Goal: Task Accomplishment & Management: Complete application form

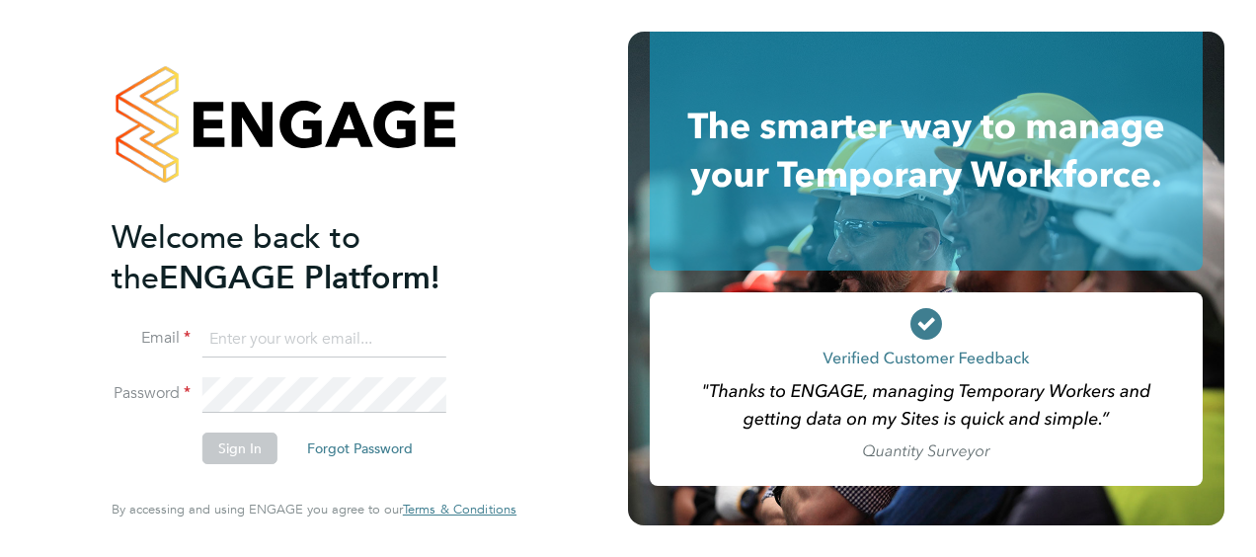
type input "nick.wilcock@vistry.co.uk"
click at [235, 458] on button "Sign In" at bounding box center [239, 448] width 75 height 32
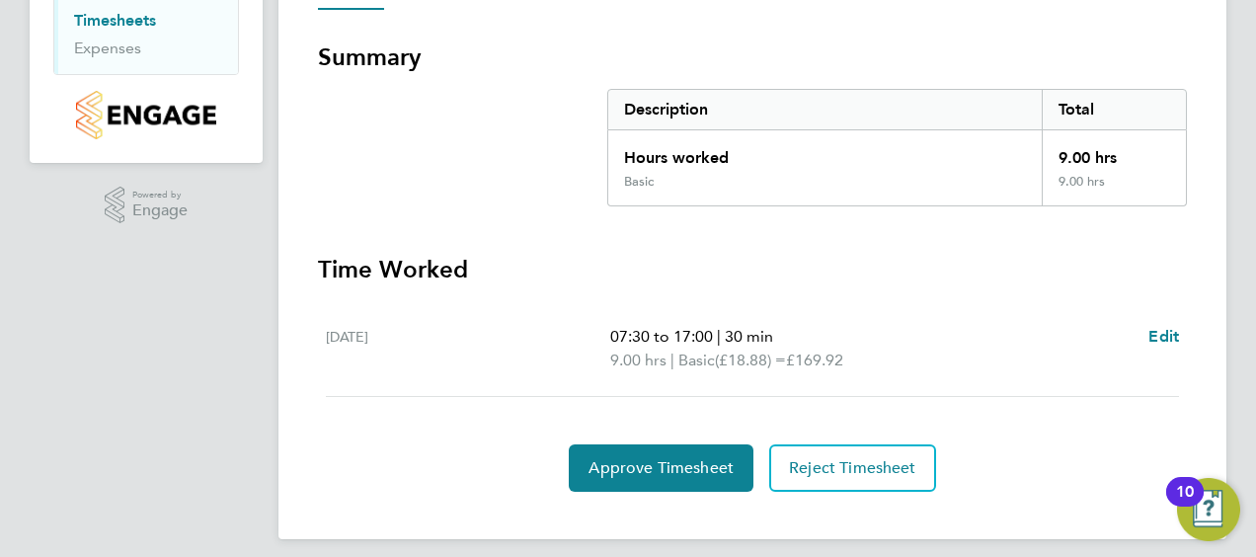
scroll to position [341, 0]
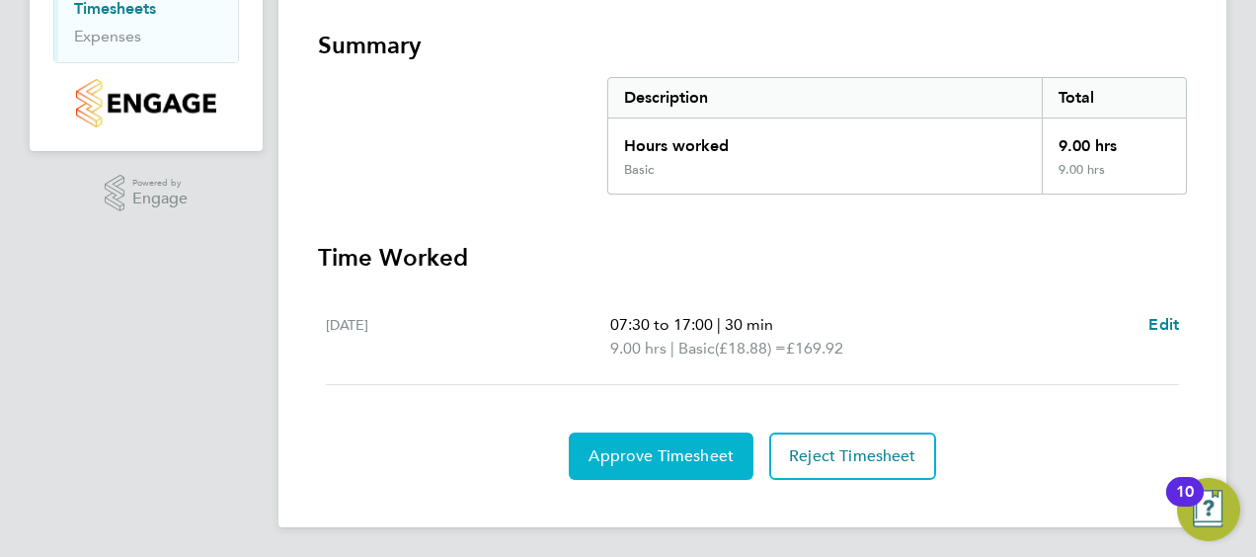
click at [628, 453] on span "Approve Timesheet" at bounding box center [660, 456] width 145 height 20
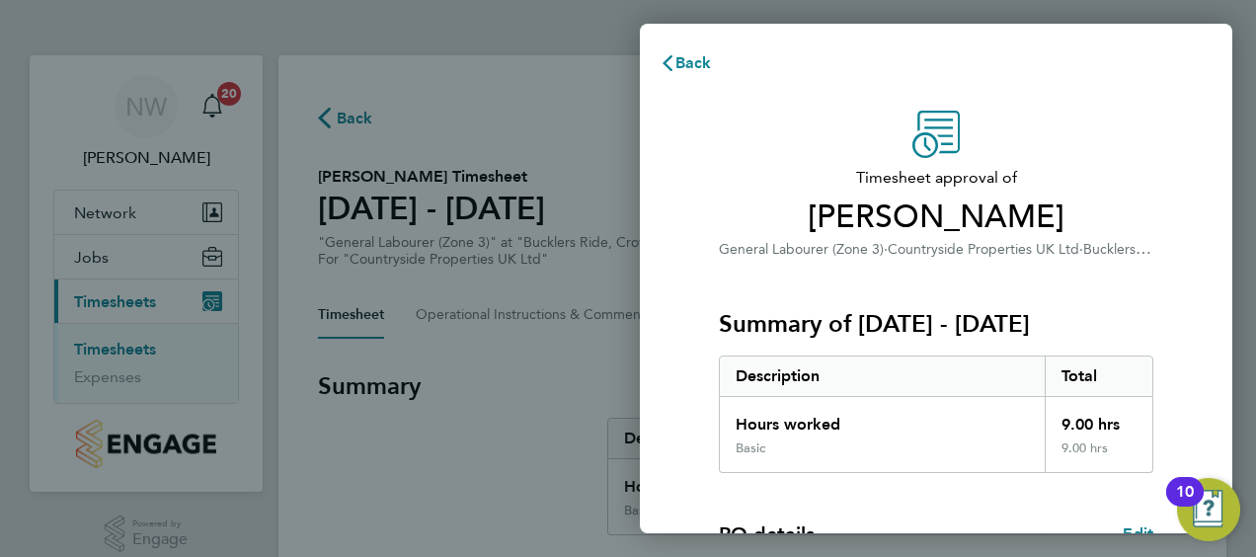
scroll to position [331, 0]
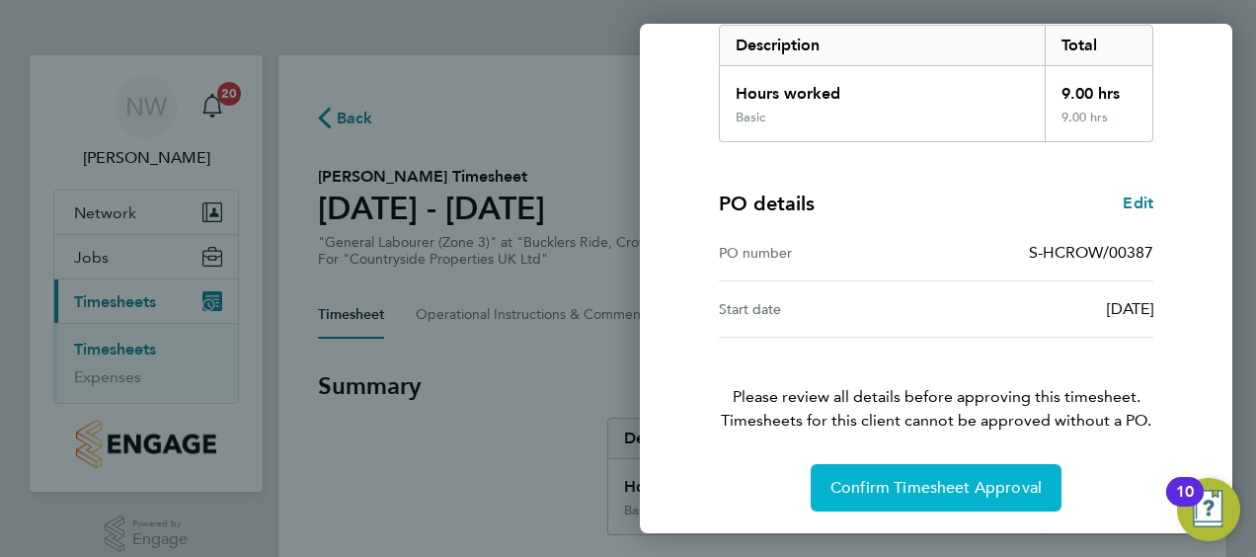
click at [956, 484] on span "Confirm Timesheet Approval" at bounding box center [935, 488] width 211 height 20
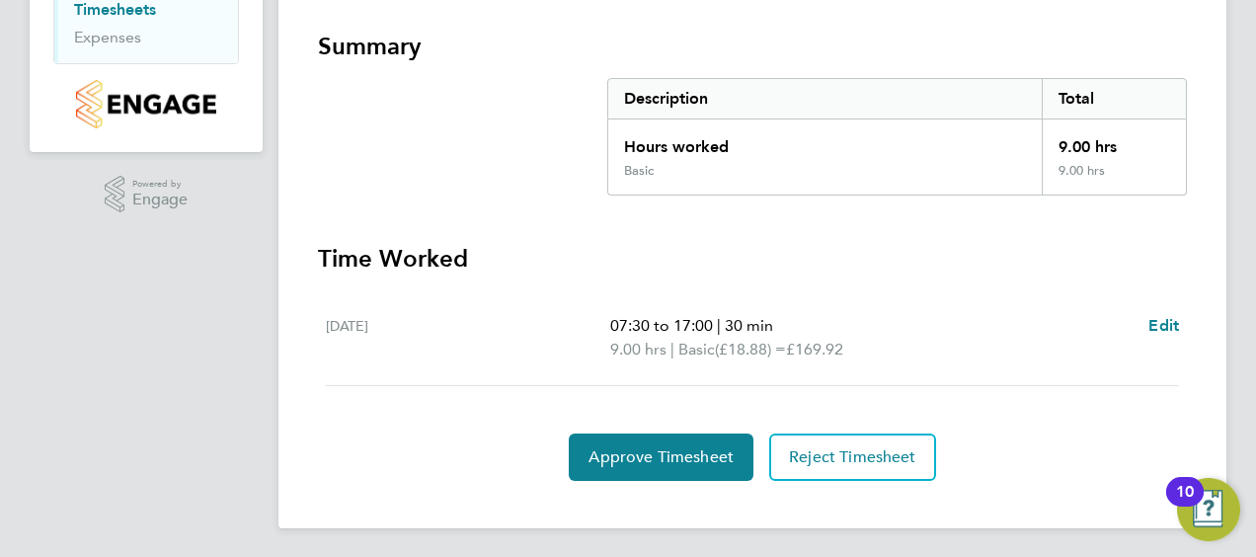
scroll to position [341, 0]
click at [1148, 320] on span "Edit" at bounding box center [1163, 324] width 31 height 19
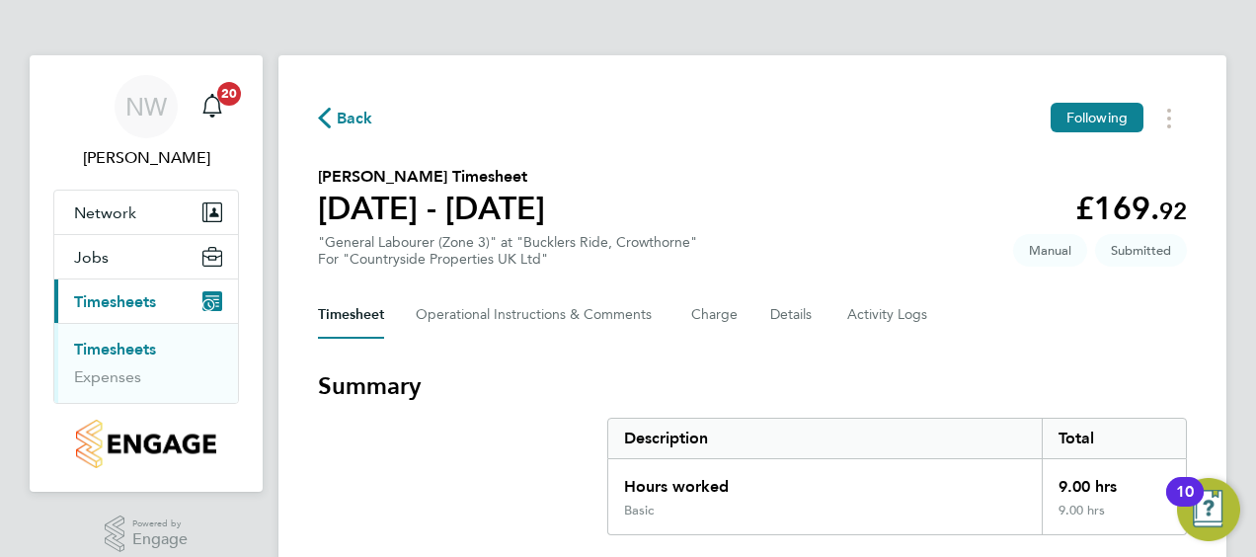
select select "30"
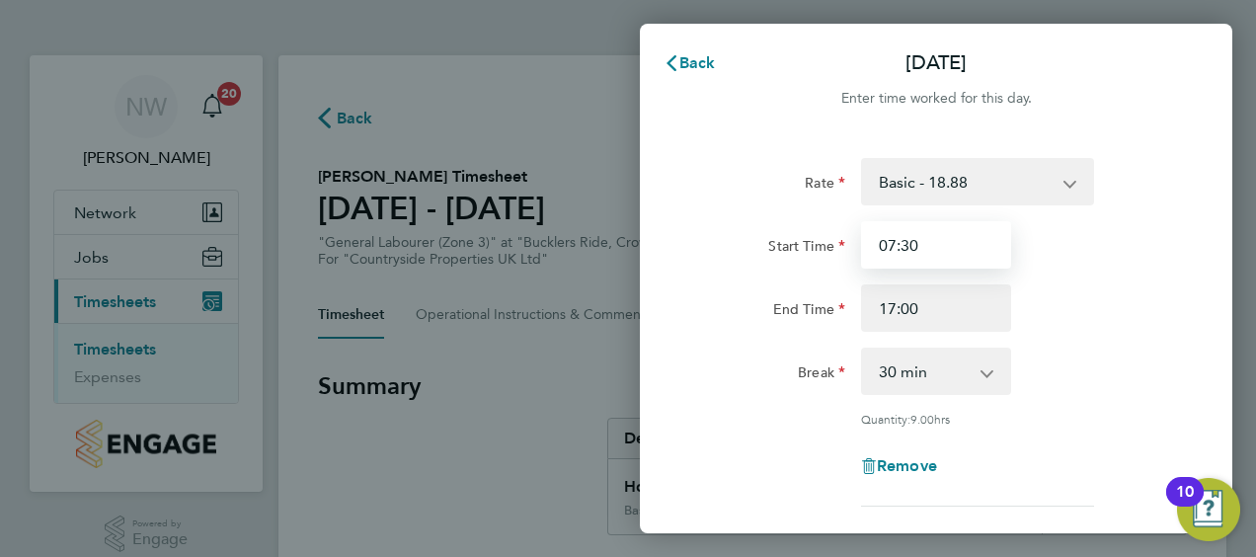
click at [968, 251] on input "07:30" at bounding box center [936, 244] width 150 height 47
click at [892, 244] on input "07:30" at bounding box center [936, 244] width 150 height 47
type input "08:30"
click at [1167, 286] on div "End Time 17:00" at bounding box center [936, 307] width 498 height 47
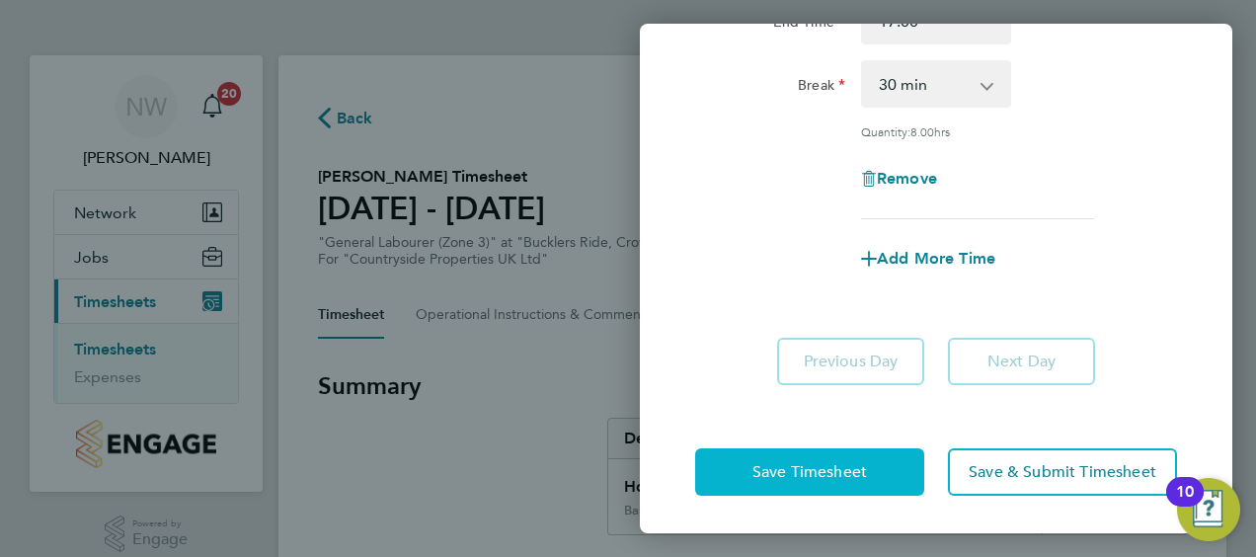
click at [825, 476] on span "Save Timesheet" at bounding box center [809, 472] width 115 height 20
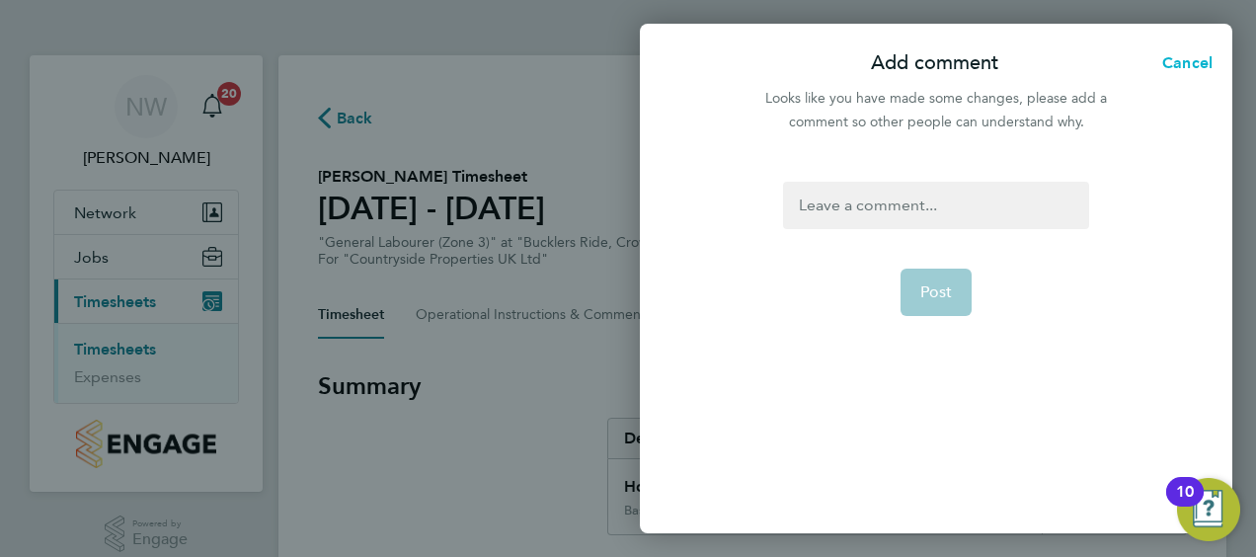
click at [1179, 59] on span "Cancel" at bounding box center [1184, 62] width 56 height 19
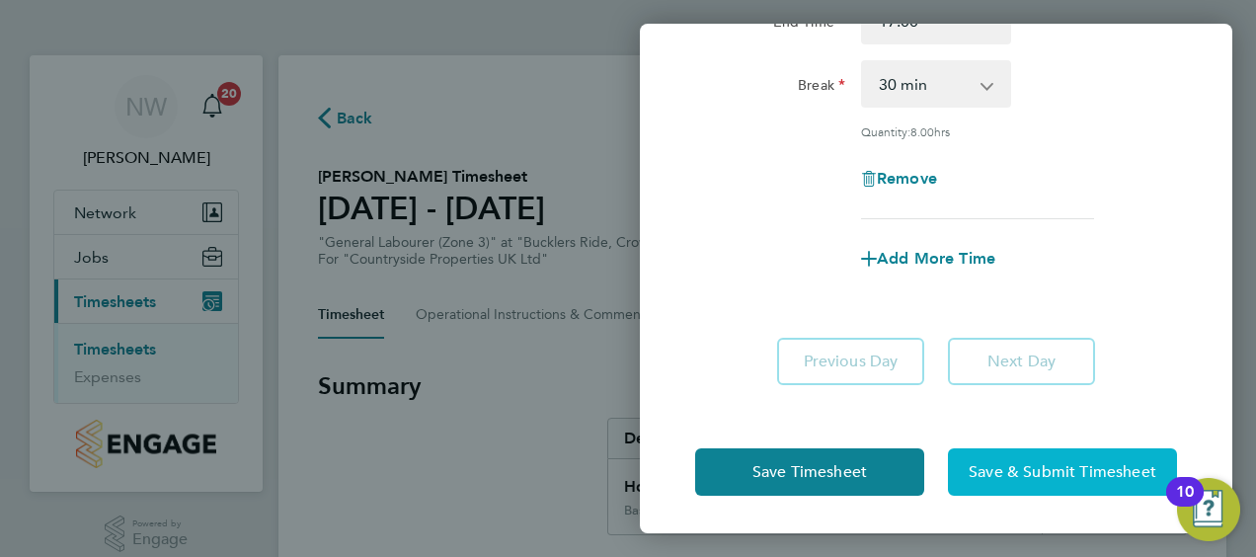
click at [1052, 471] on span "Save & Submit Timesheet" at bounding box center [1062, 472] width 188 height 20
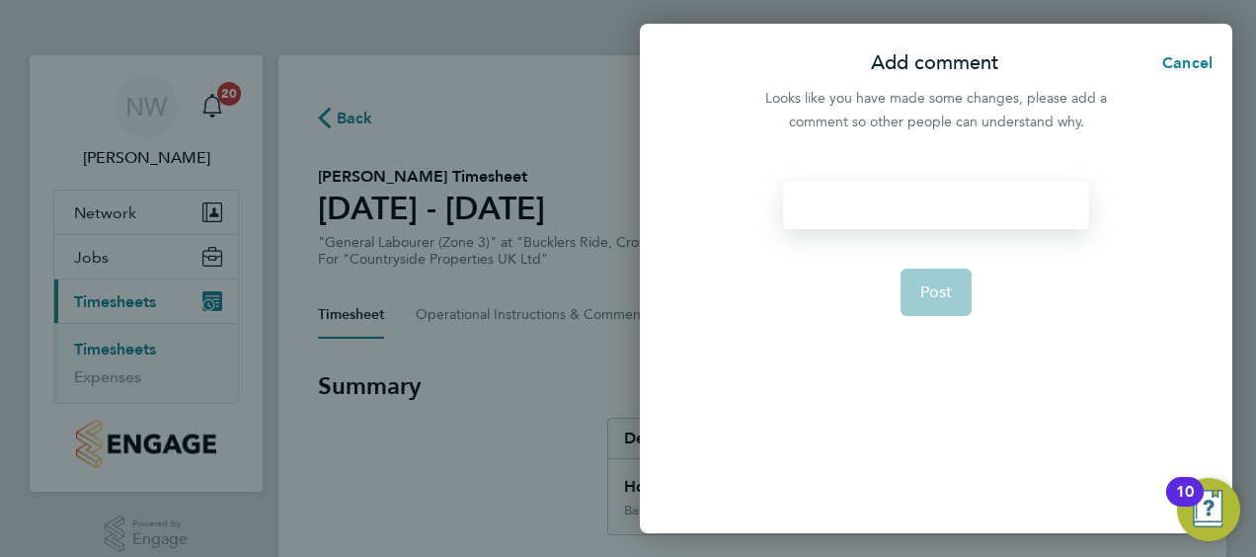
click at [849, 201] on div at bounding box center [935, 205] width 305 height 47
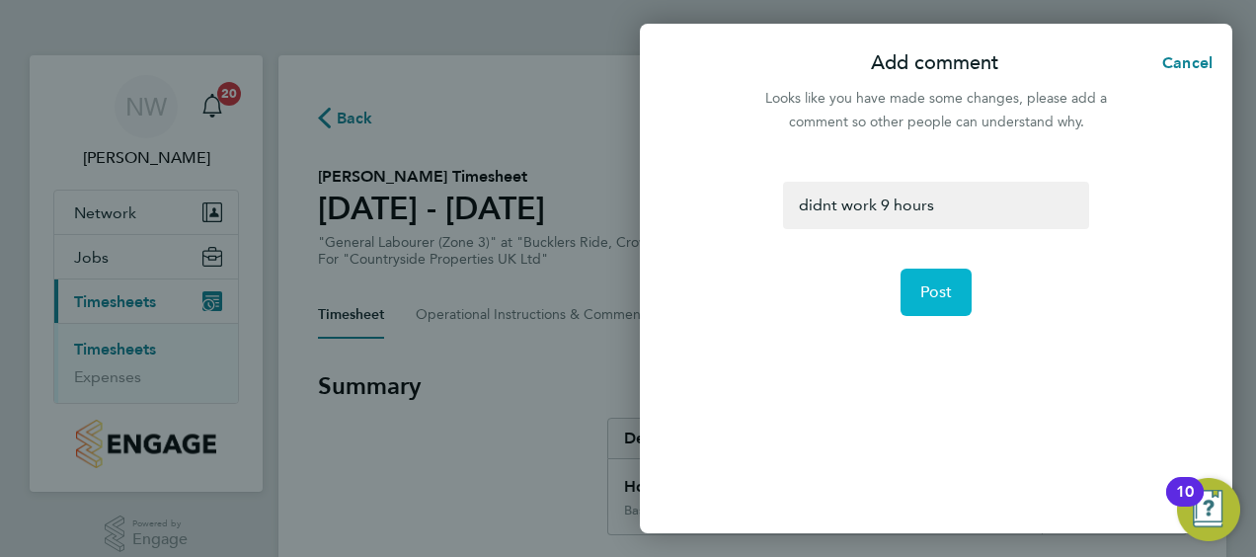
click at [926, 286] on span "Post" at bounding box center [936, 292] width 33 height 20
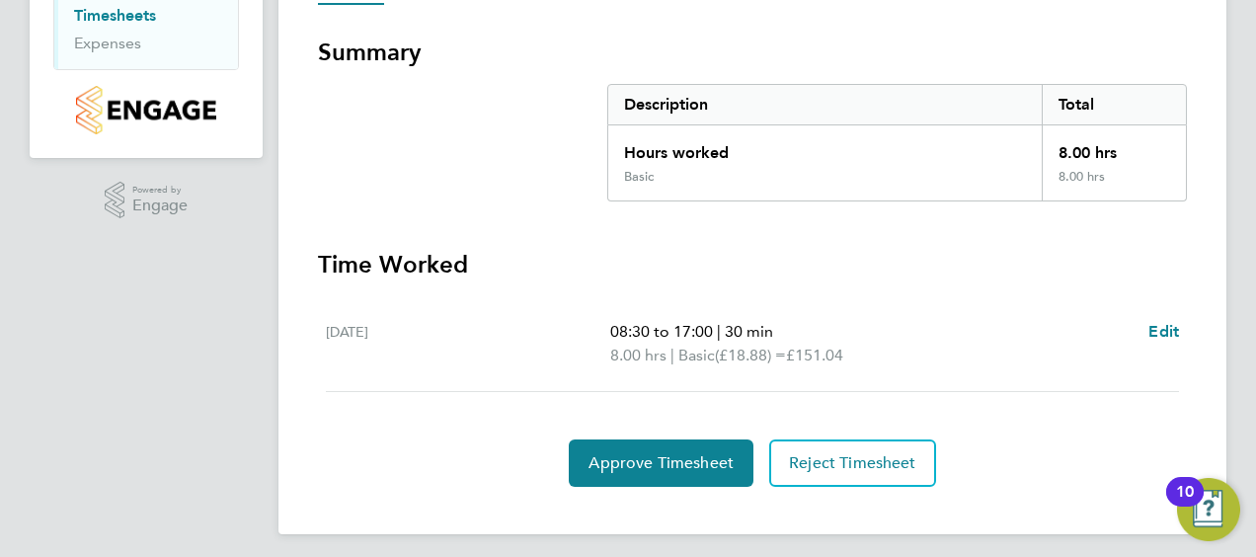
scroll to position [341, 0]
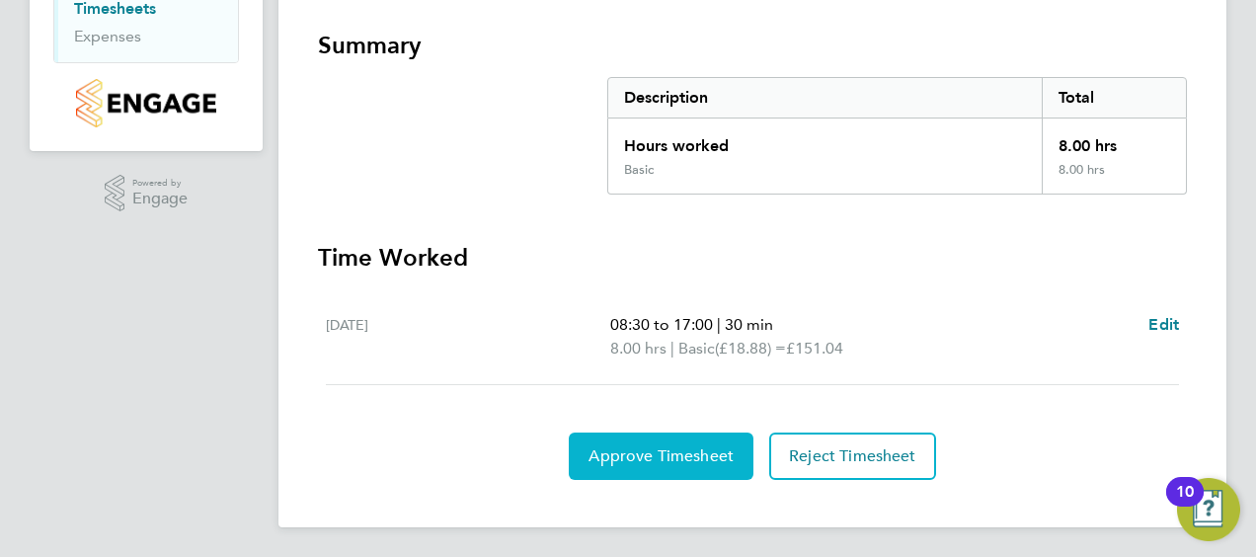
click at [609, 450] on span "Approve Timesheet" at bounding box center [660, 456] width 145 height 20
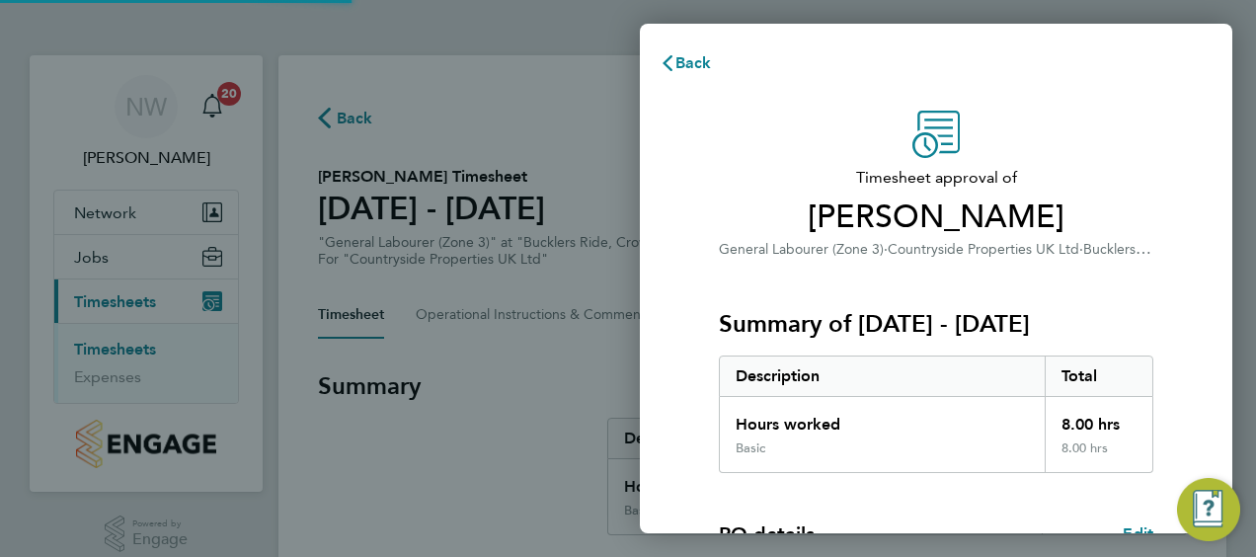
scroll to position [331, 0]
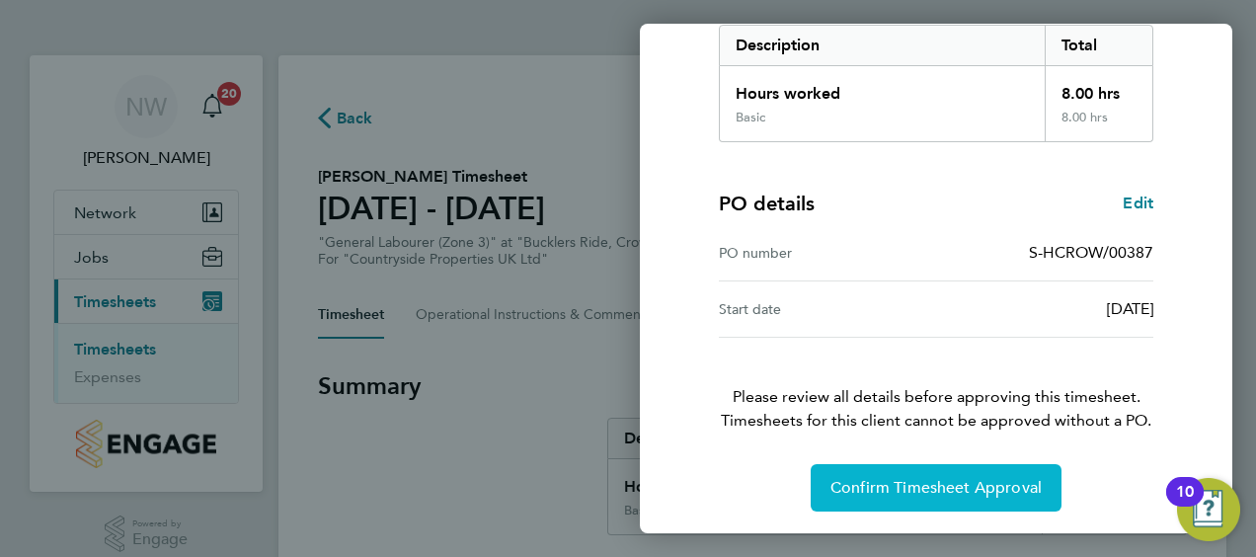
click at [876, 478] on span "Confirm Timesheet Approval" at bounding box center [935, 488] width 211 height 20
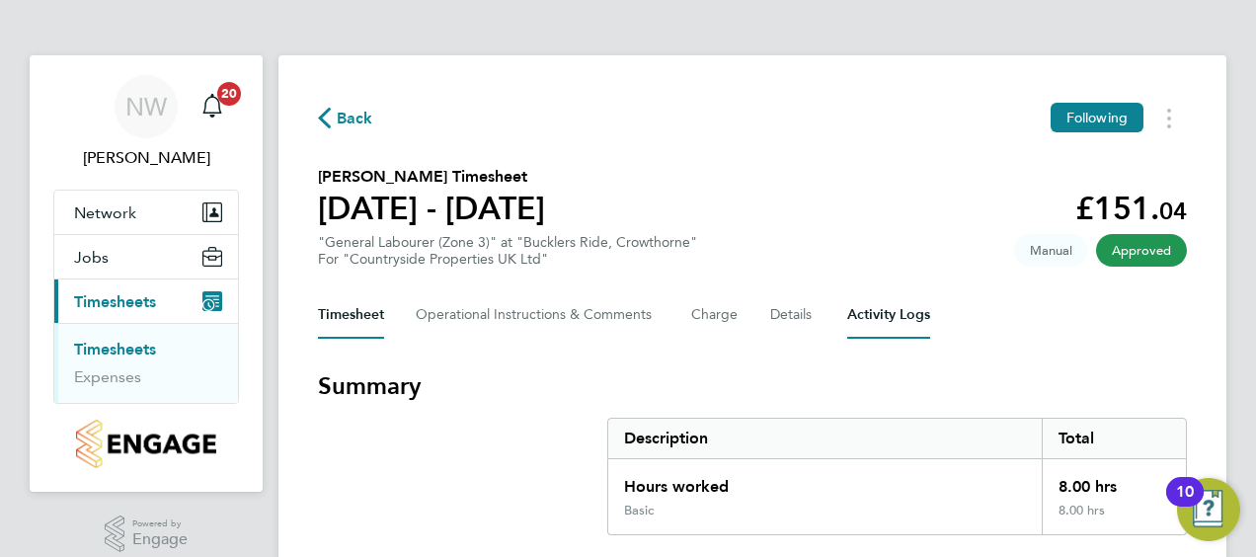
scroll to position [246, 0]
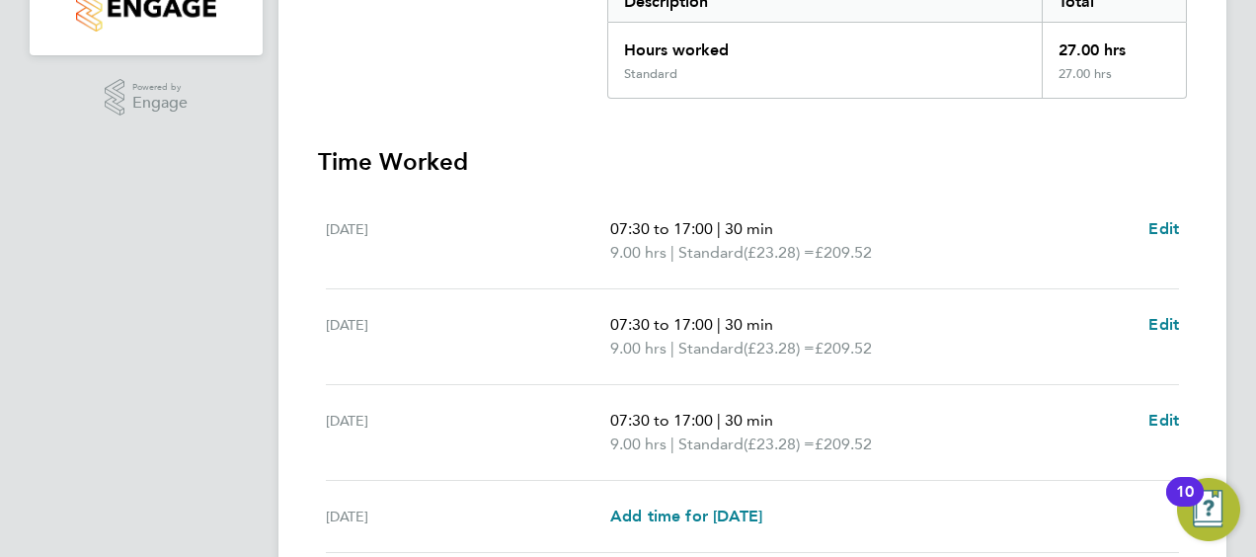
scroll to position [456, 0]
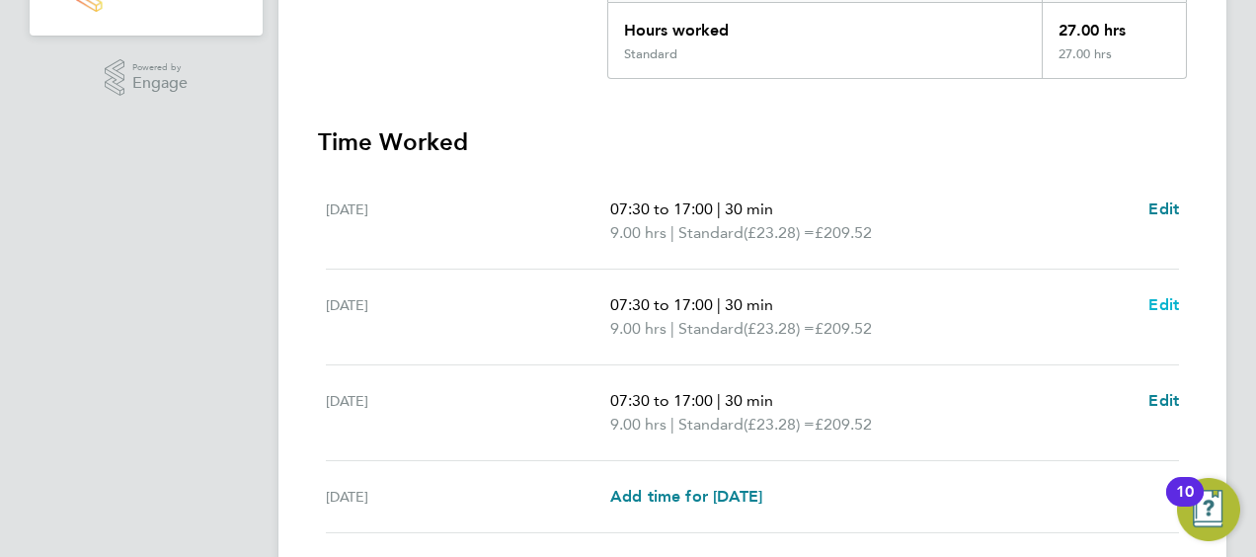
click at [1155, 300] on span "Edit" at bounding box center [1163, 304] width 31 height 19
select select "30"
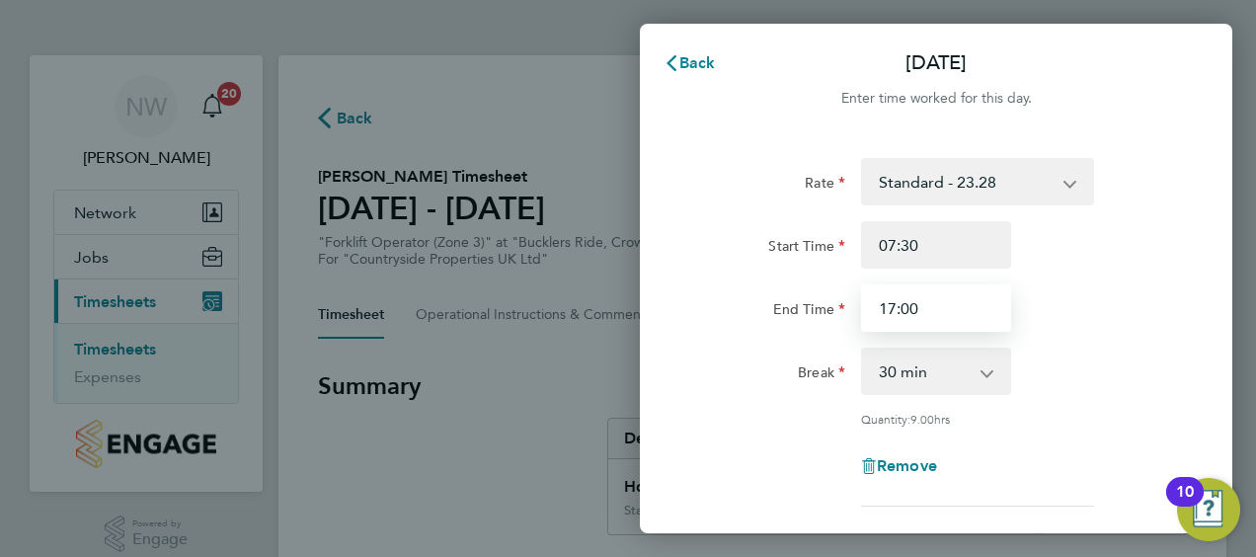
click at [893, 311] on input "17:00" at bounding box center [936, 307] width 150 height 47
click at [1075, 351] on div "Break 0 min 15 min 30 min 45 min 60 min 75 min 90 min" at bounding box center [936, 371] width 498 height 47
click at [890, 308] on input "13:00" at bounding box center [936, 307] width 150 height 47
type input "12:00"
click at [1074, 324] on div "End Time 12:00" at bounding box center [936, 307] width 498 height 47
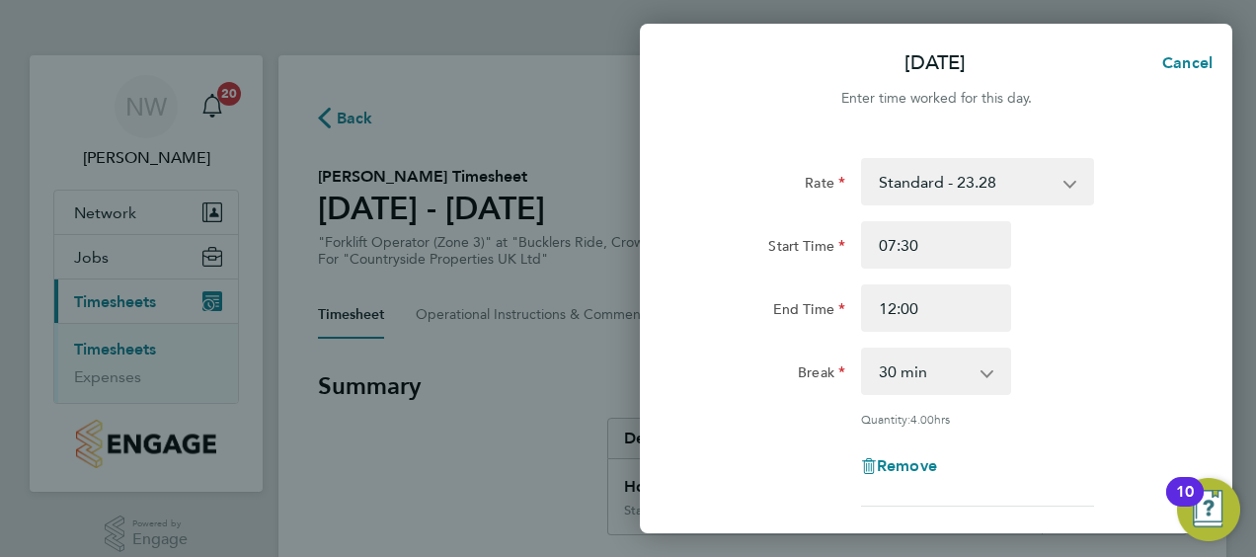
click at [1110, 304] on div "End Time 12:00" at bounding box center [936, 307] width 498 height 47
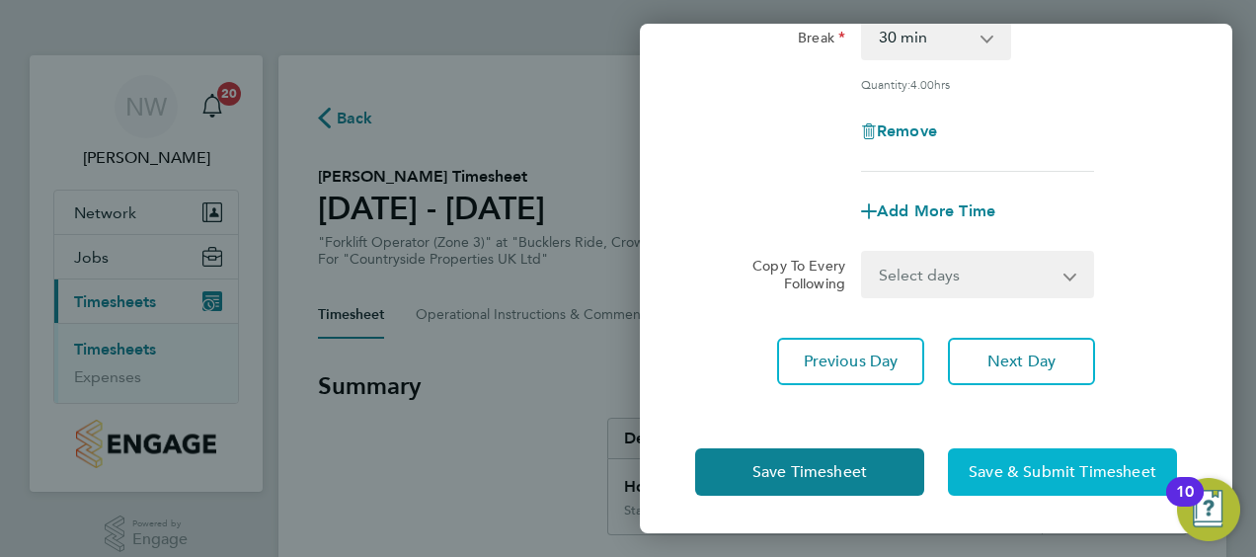
click at [1080, 462] on span "Save & Submit Timesheet" at bounding box center [1062, 472] width 188 height 20
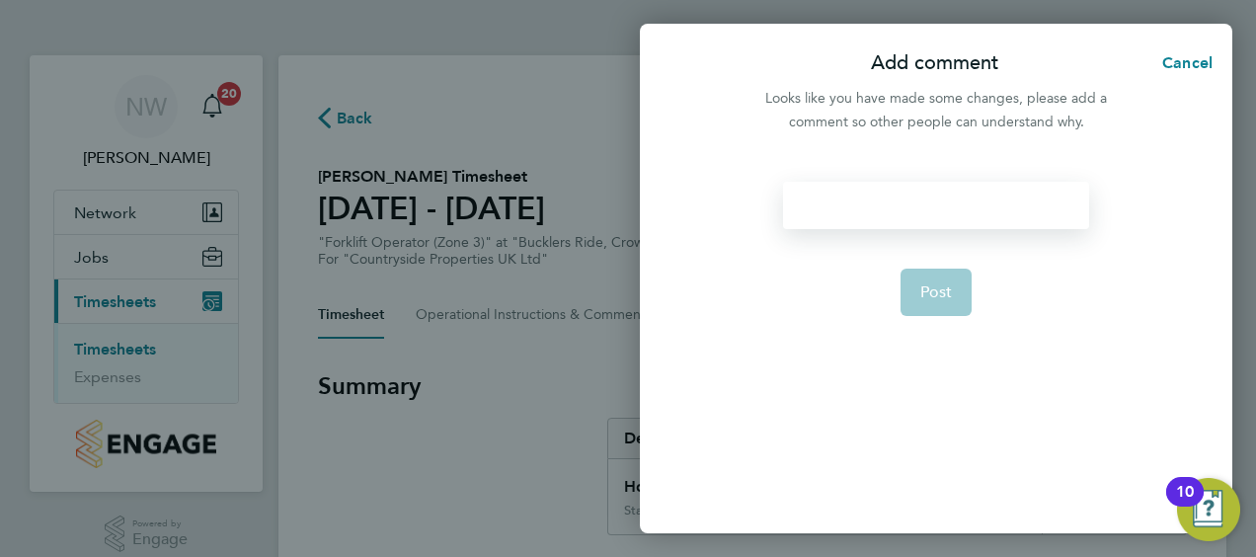
click at [844, 211] on div at bounding box center [935, 205] width 305 height 47
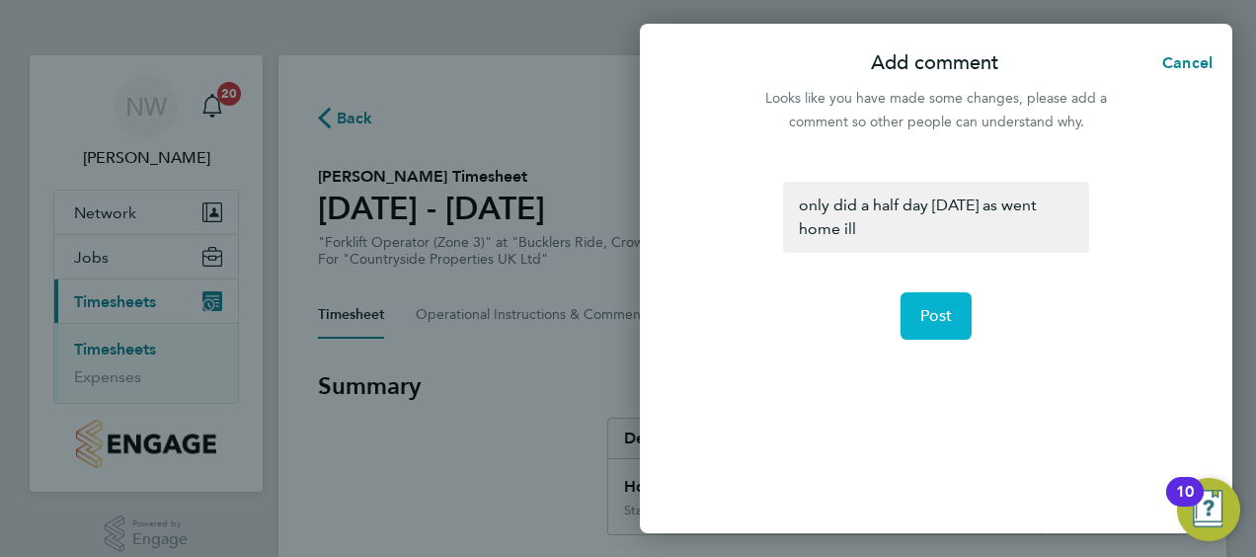
click at [940, 309] on span "Post" at bounding box center [936, 316] width 33 height 20
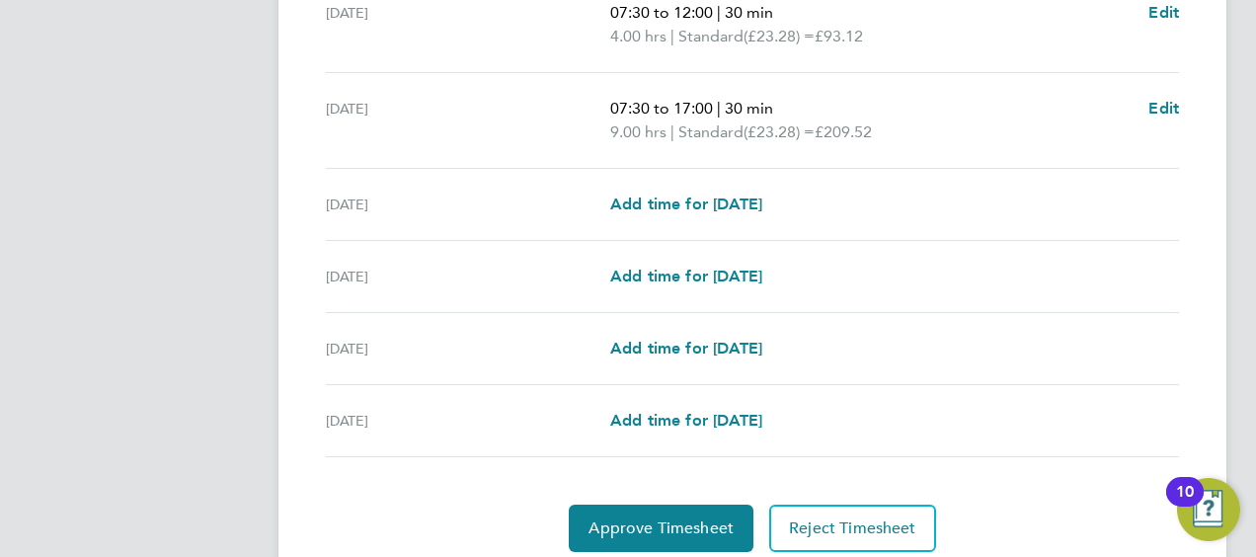
scroll to position [818, 0]
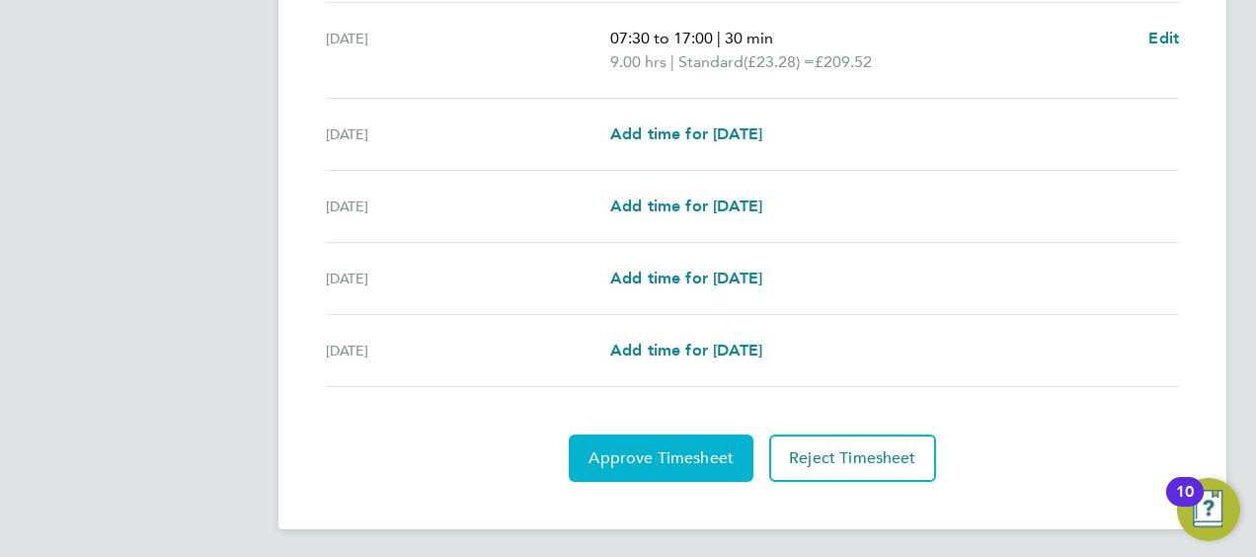
click at [637, 458] on span "Approve Timesheet" at bounding box center [660, 458] width 145 height 20
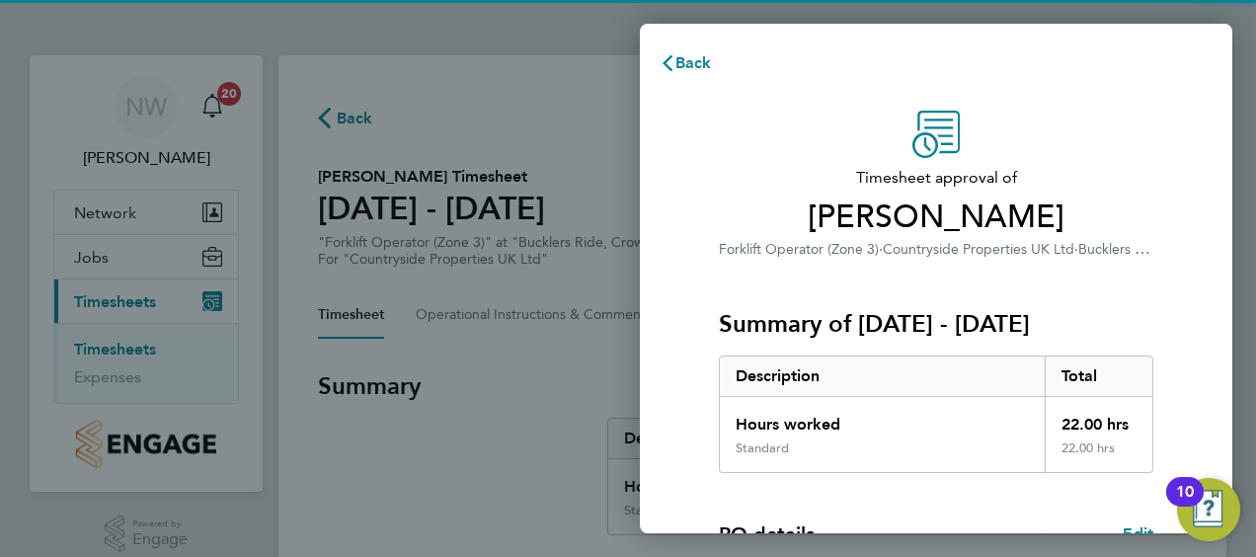
scroll to position [331, 0]
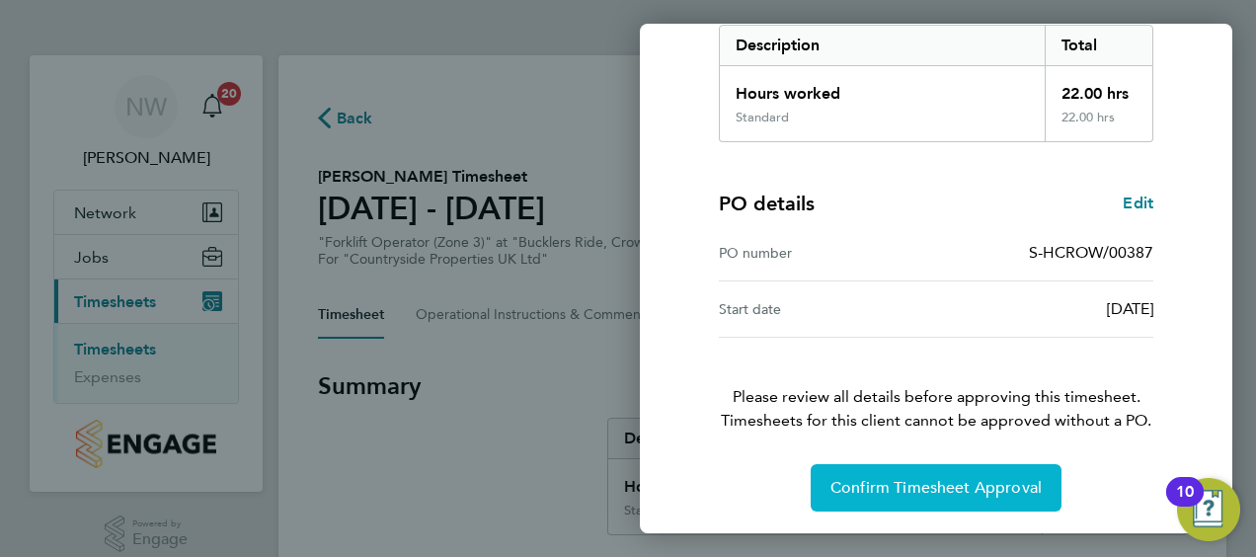
click at [932, 491] on span "Confirm Timesheet Approval" at bounding box center [935, 488] width 211 height 20
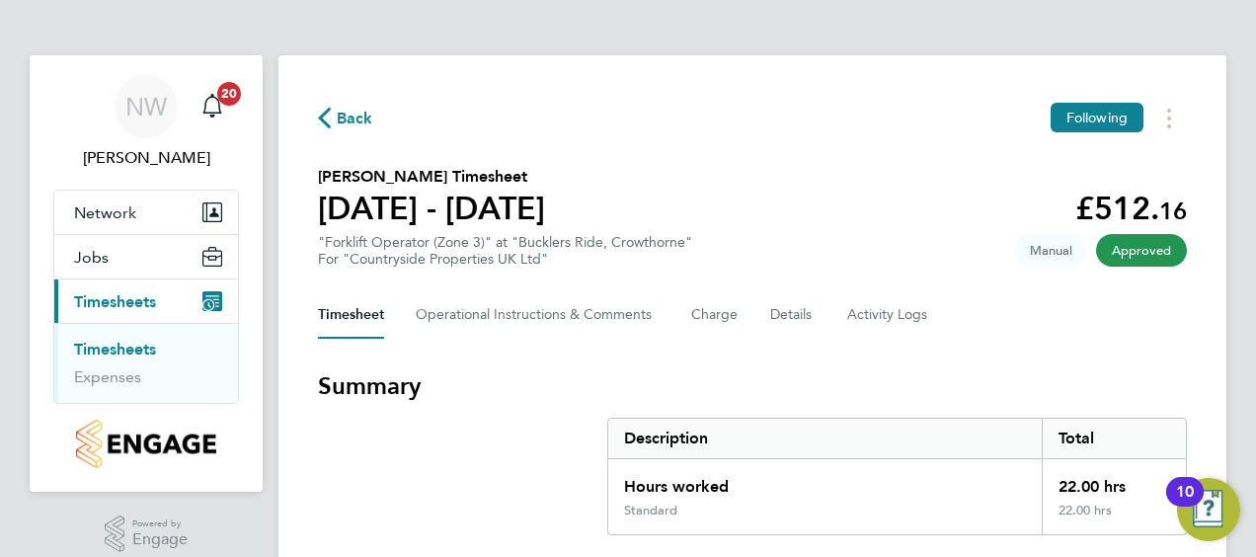
scroll to position [203, 0]
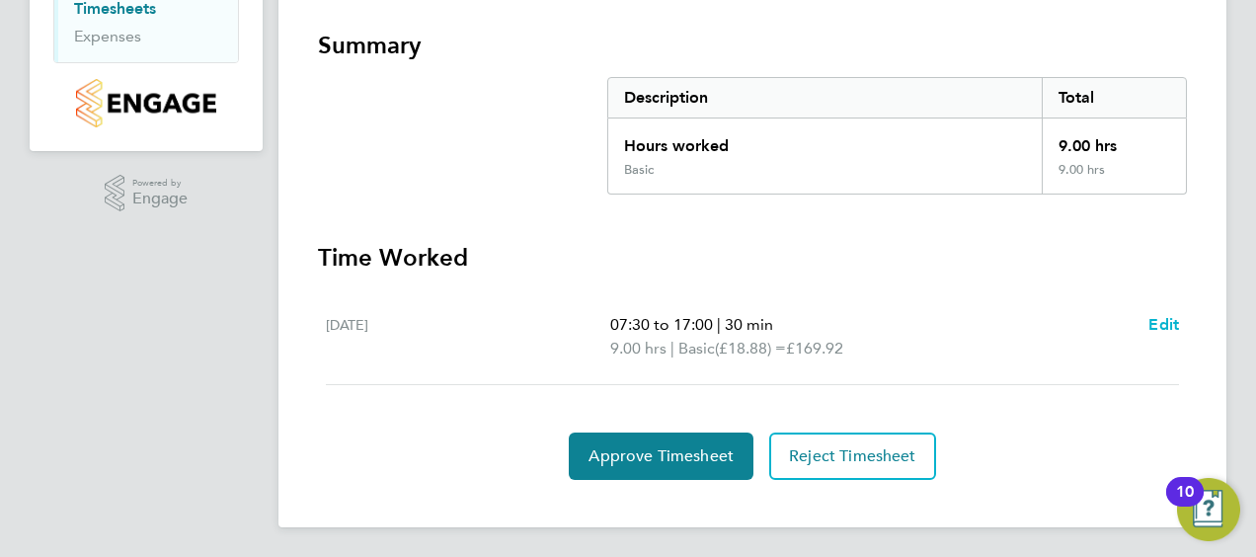
click at [1159, 318] on span "Edit" at bounding box center [1163, 324] width 31 height 19
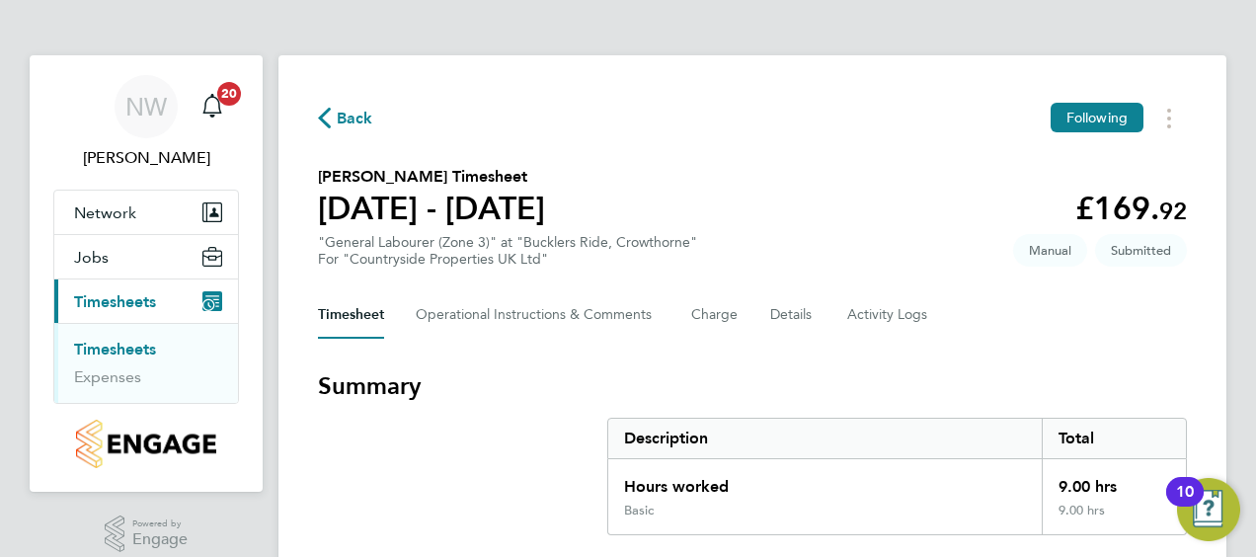
select select "30"
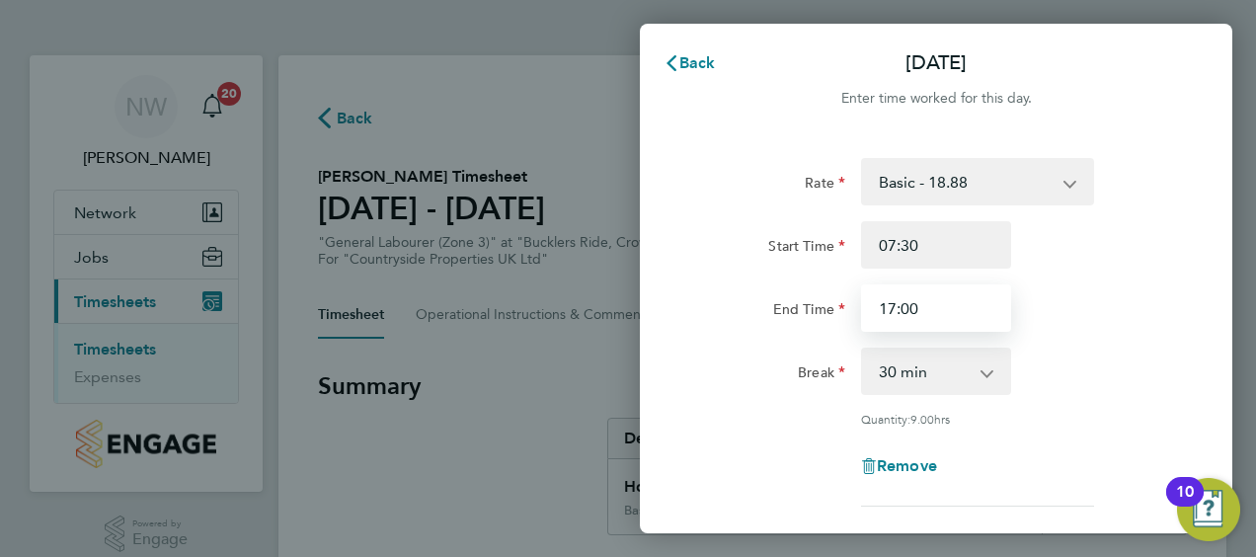
click at [893, 312] on input "17:00" at bounding box center [936, 307] width 150 height 47
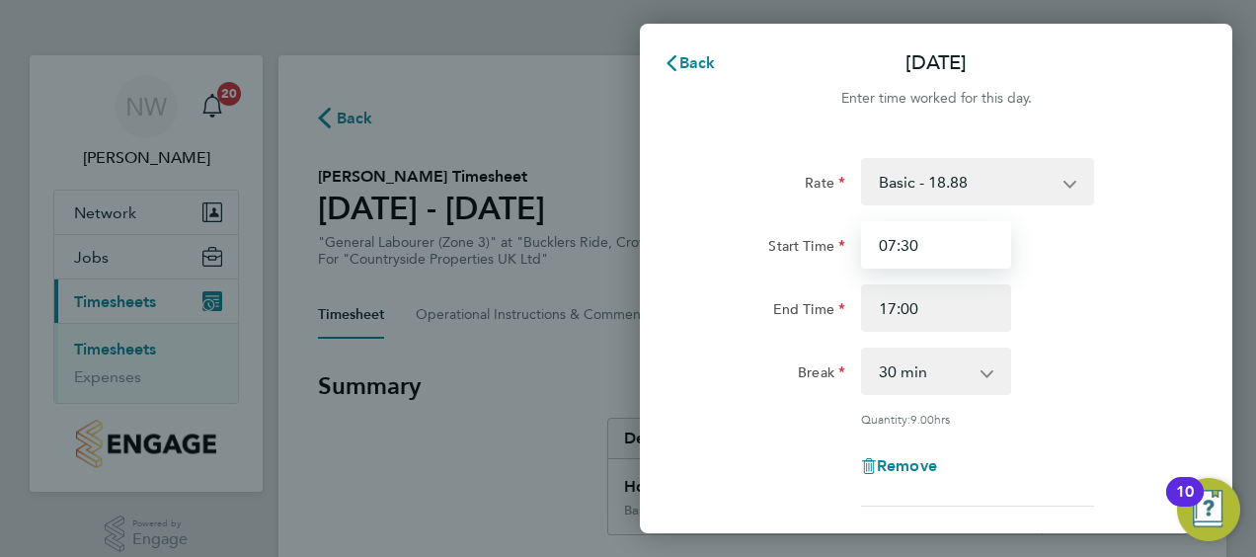
click at [892, 239] on input "07:30" at bounding box center [936, 244] width 150 height 47
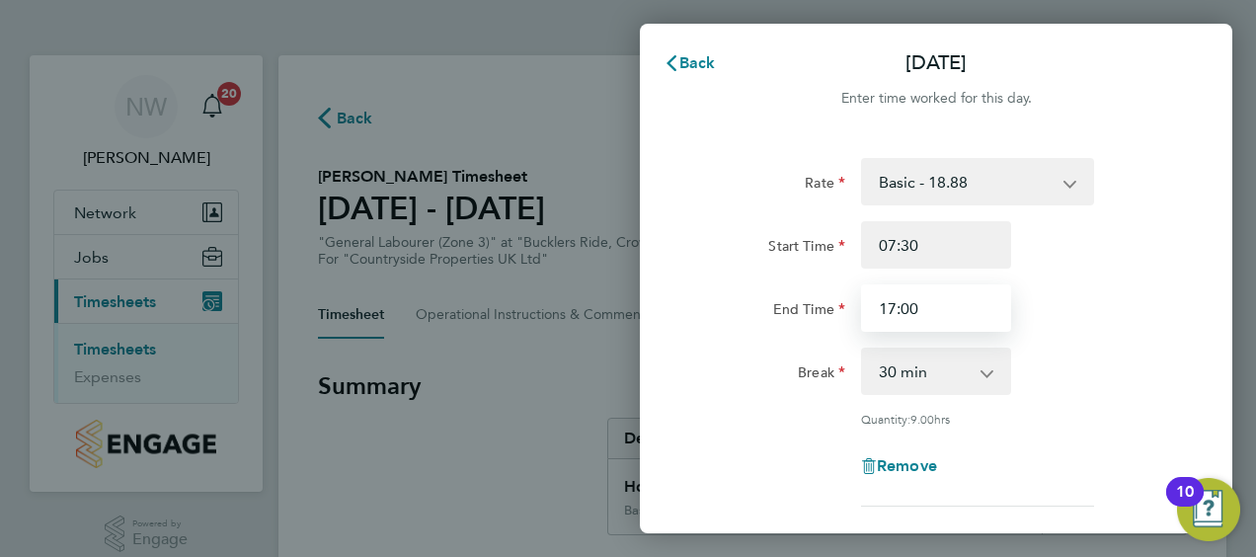
click at [891, 310] on input "17:00" at bounding box center [936, 307] width 150 height 47
type input "16:00"
click at [1142, 310] on div "End Time 16:00" at bounding box center [936, 307] width 498 height 47
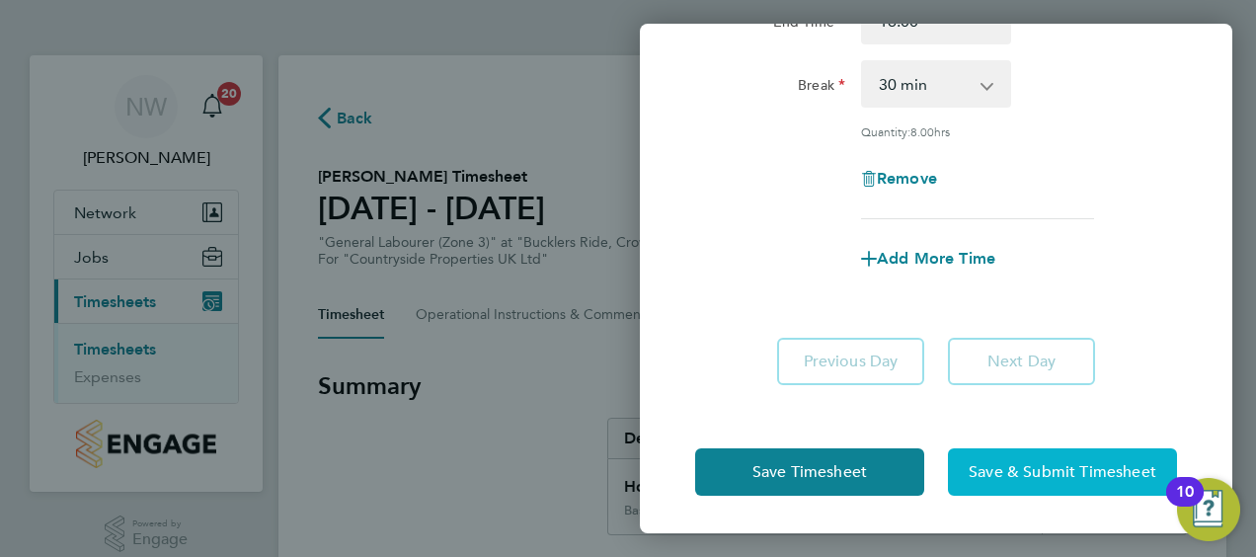
click at [1020, 459] on button "Save & Submit Timesheet" at bounding box center [1062, 471] width 229 height 47
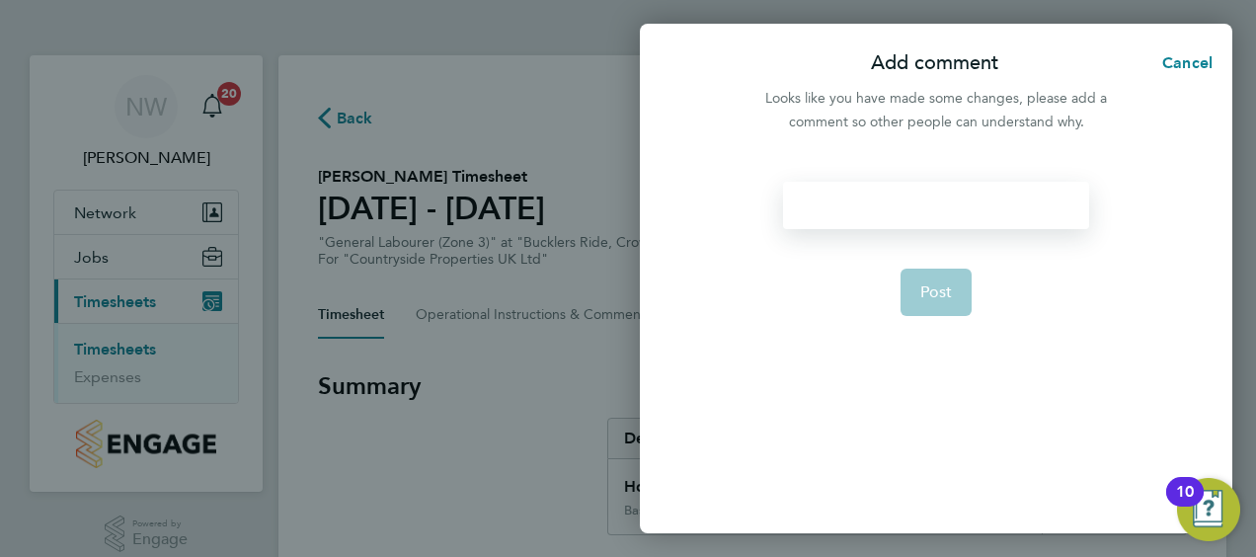
click at [849, 213] on div at bounding box center [935, 205] width 305 height 47
click at [850, 213] on div at bounding box center [935, 205] width 305 height 47
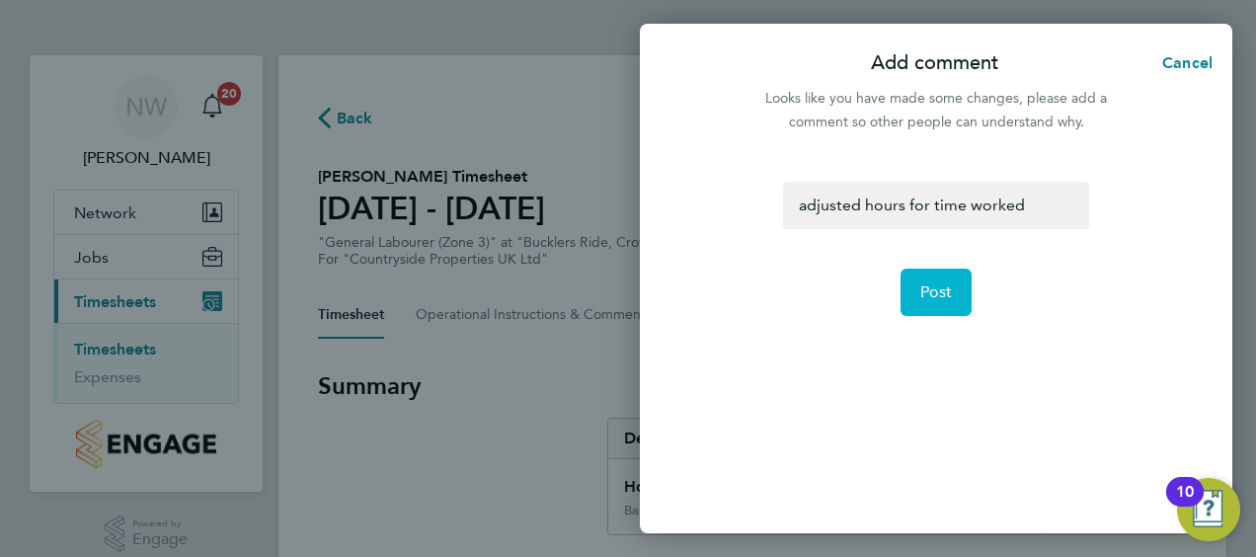
click at [923, 284] on span "Post" at bounding box center [936, 292] width 33 height 20
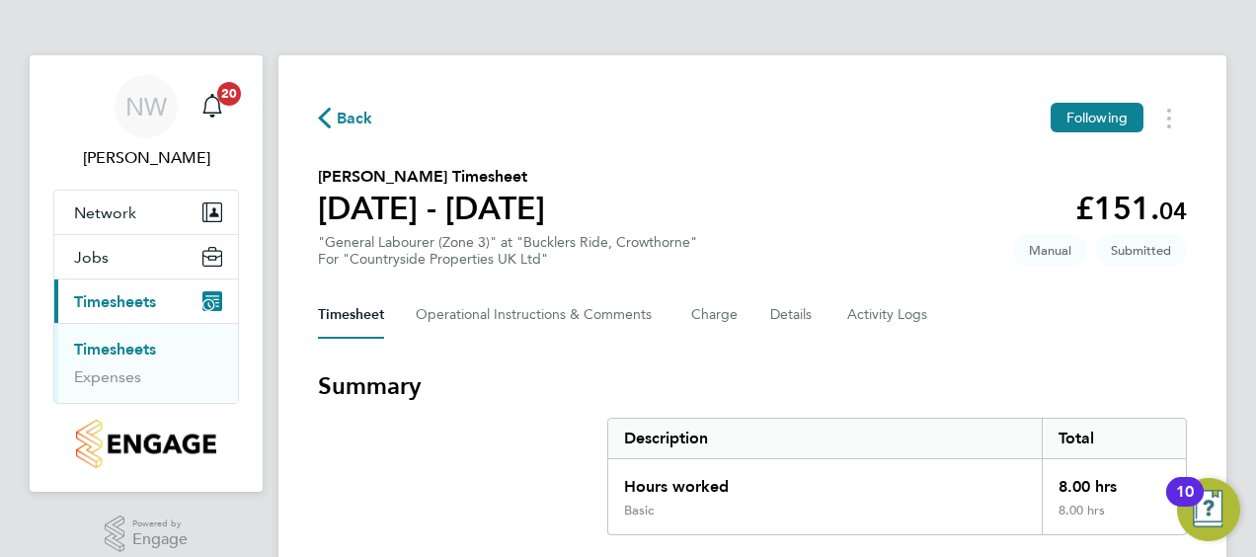
scroll to position [341, 0]
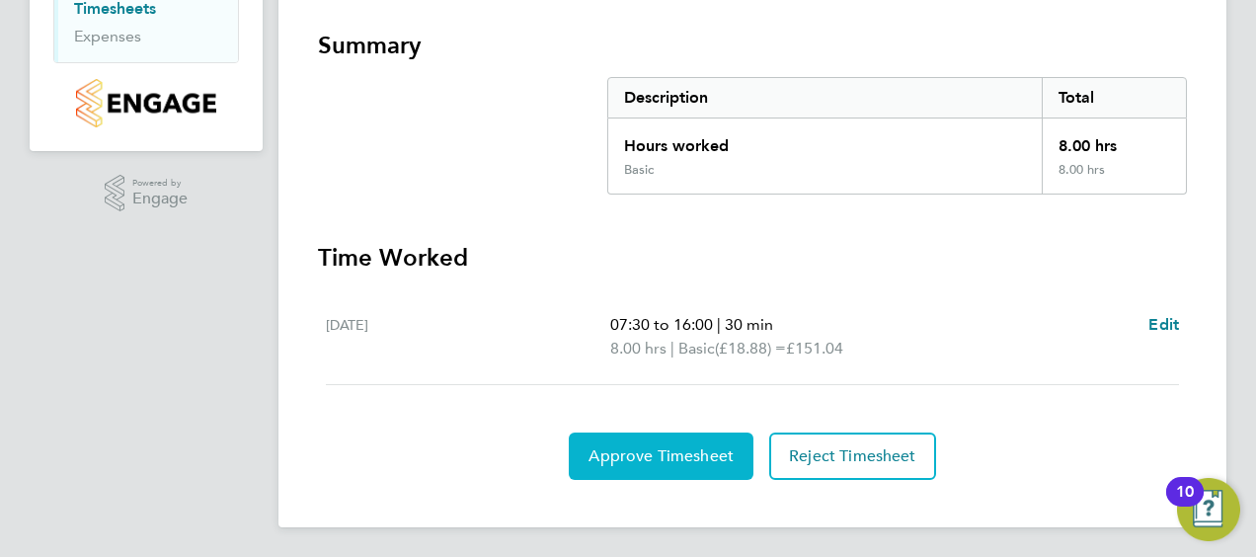
click at [689, 462] on span "Approve Timesheet" at bounding box center [660, 456] width 145 height 20
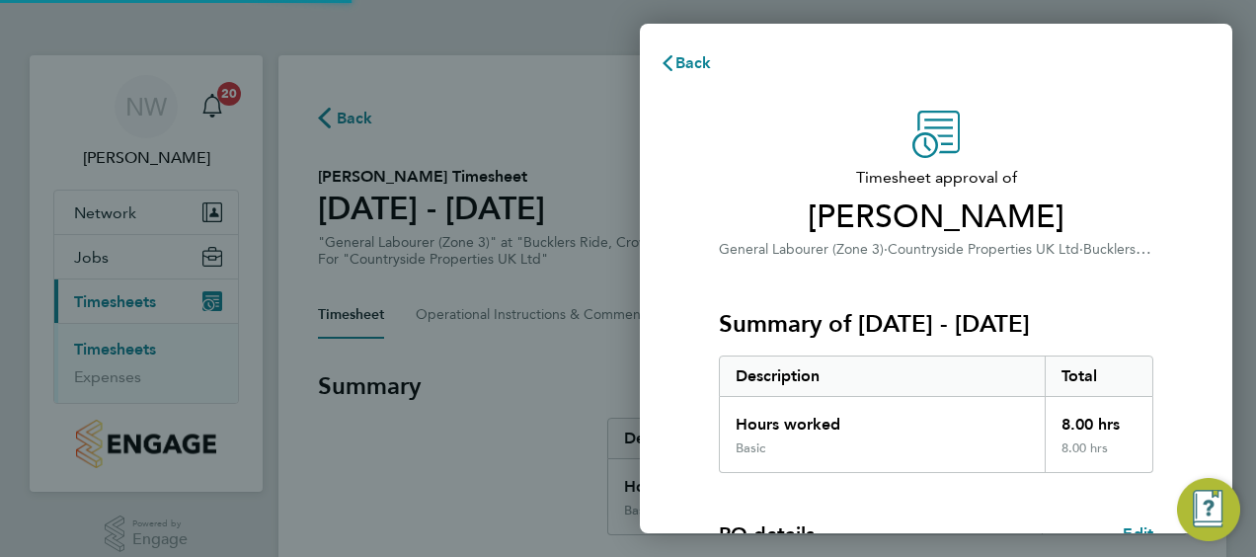
scroll to position [331, 0]
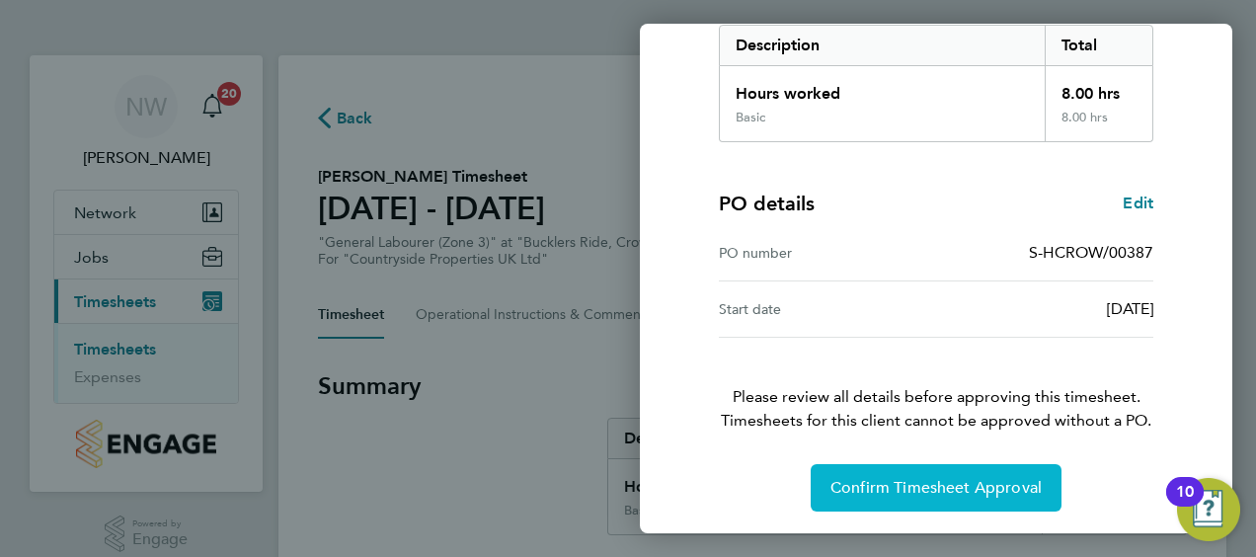
click at [906, 482] on span "Confirm Timesheet Approval" at bounding box center [935, 488] width 211 height 20
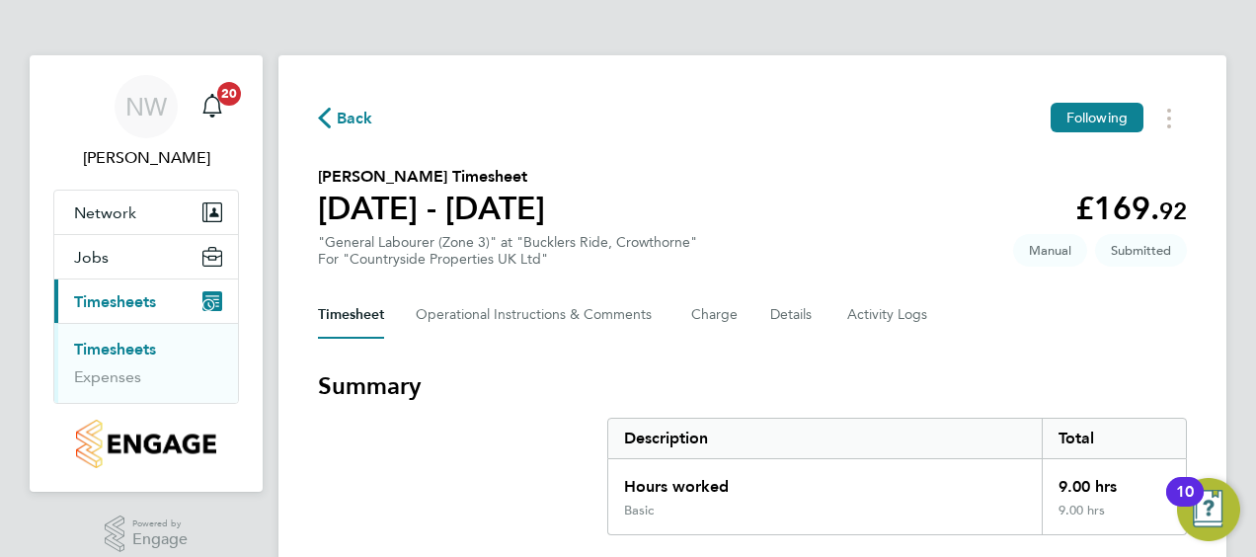
scroll to position [341, 0]
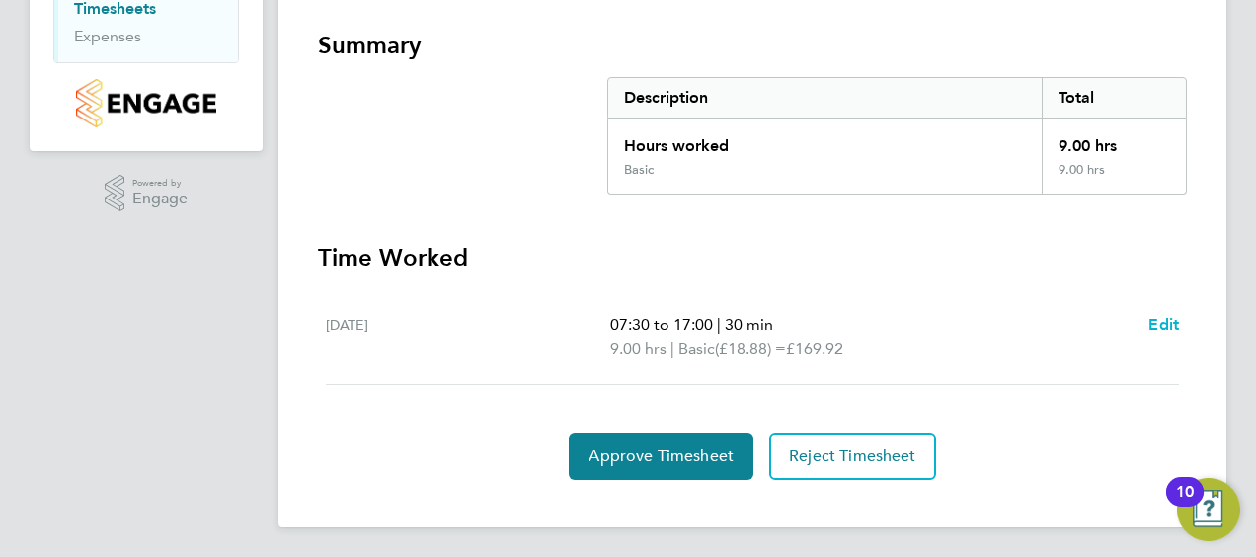
click at [1155, 319] on span "Edit" at bounding box center [1163, 324] width 31 height 19
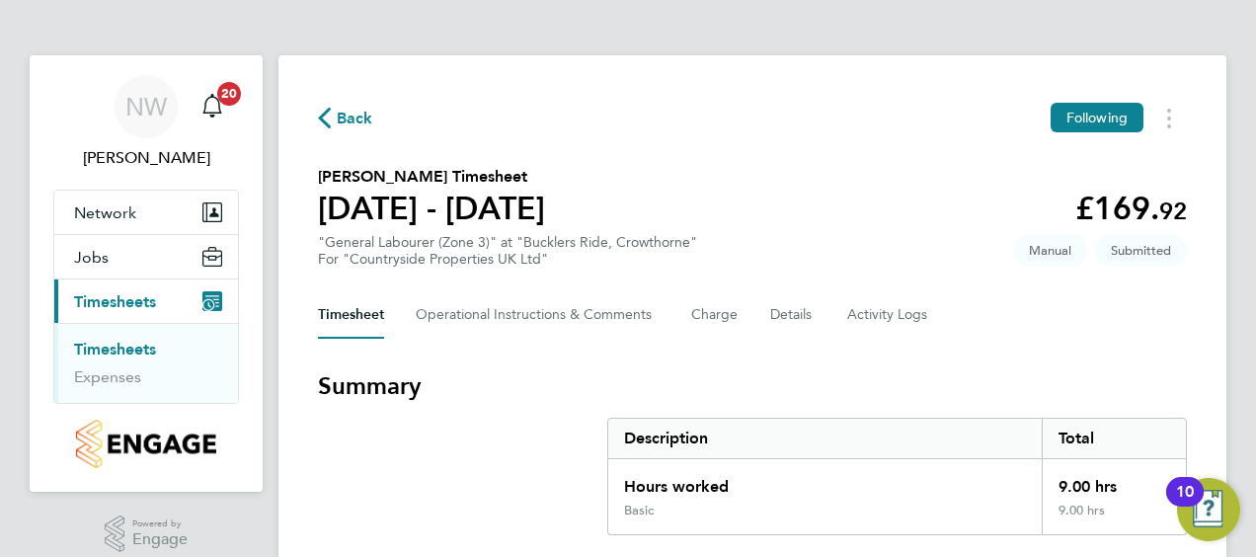
select select "30"
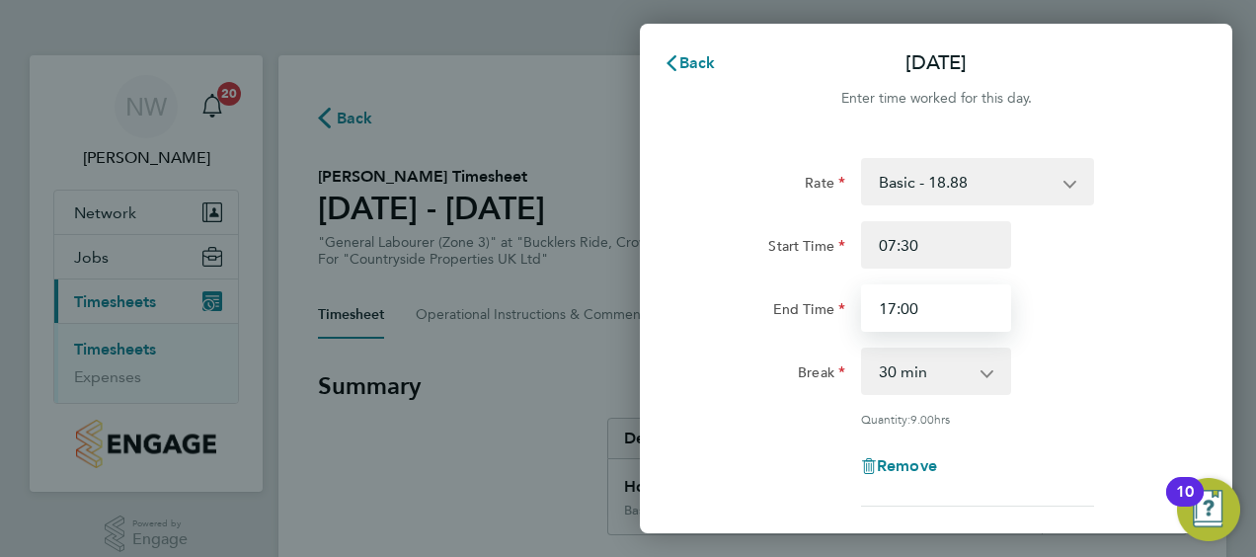
click at [894, 315] on input "17:00" at bounding box center [936, 307] width 150 height 47
type input "16:00"
click at [1103, 357] on div "Break 0 min 15 min 30 min 45 min 60 min 75 min 90 min" at bounding box center [936, 371] width 498 height 47
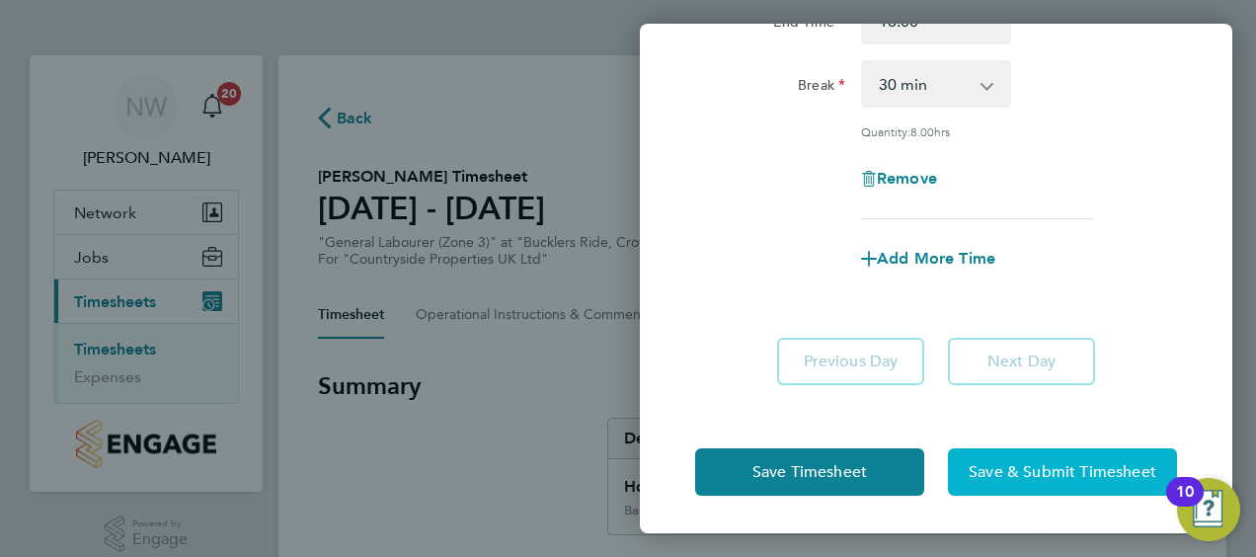
click at [985, 474] on span "Save & Submit Timesheet" at bounding box center [1062, 472] width 188 height 20
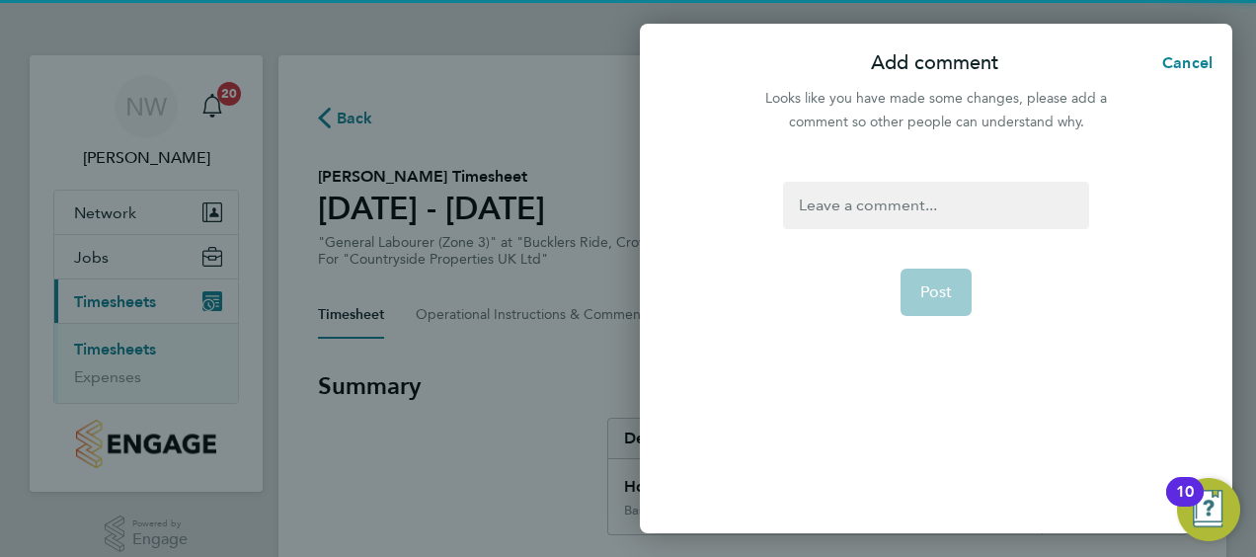
click at [839, 197] on div at bounding box center [935, 205] width 305 height 47
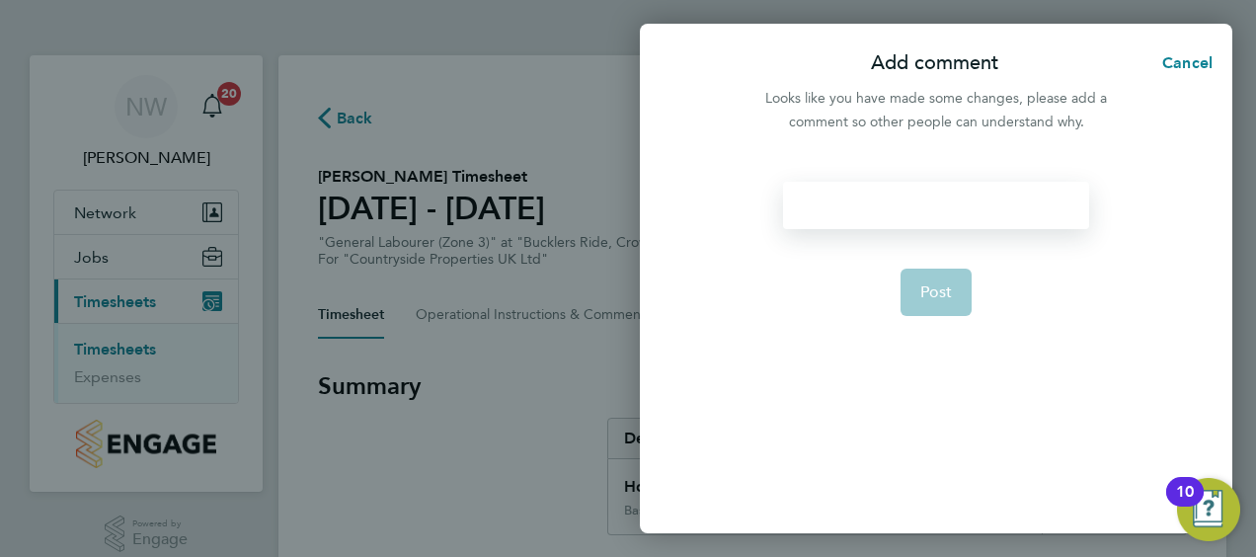
click at [838, 199] on div at bounding box center [935, 205] width 305 height 47
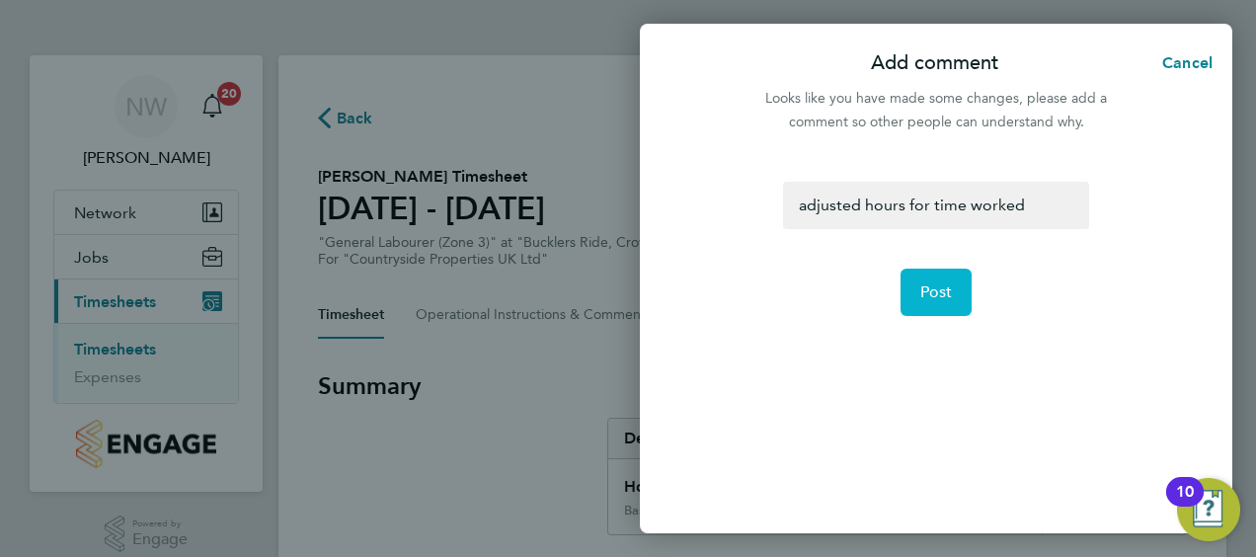
click at [909, 287] on button "Post" at bounding box center [936, 292] width 72 height 47
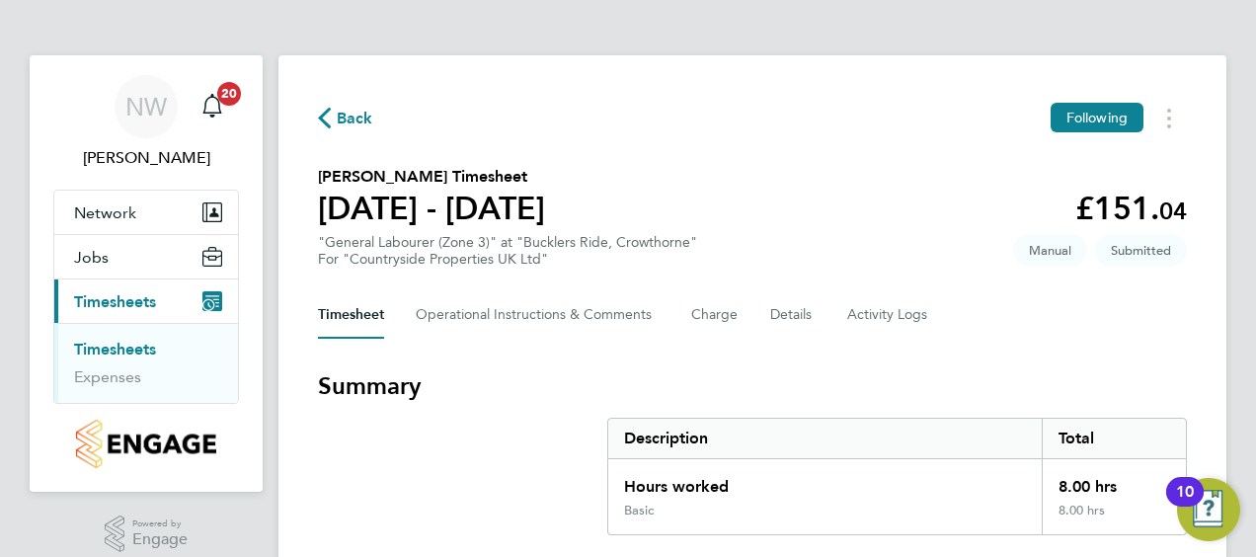
scroll to position [341, 0]
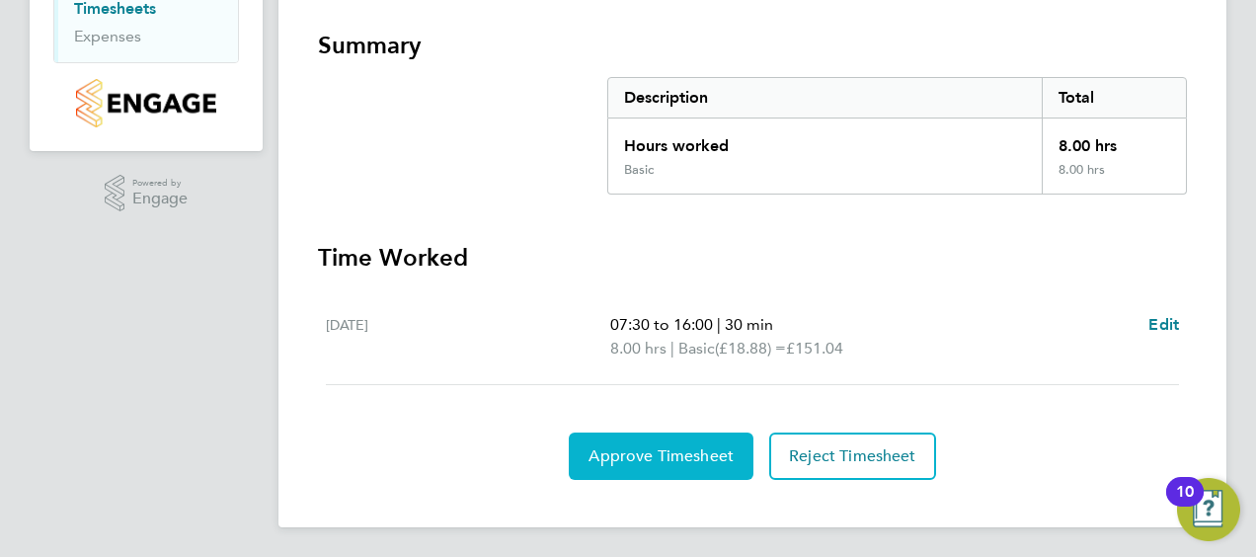
click at [665, 448] on span "Approve Timesheet" at bounding box center [660, 456] width 145 height 20
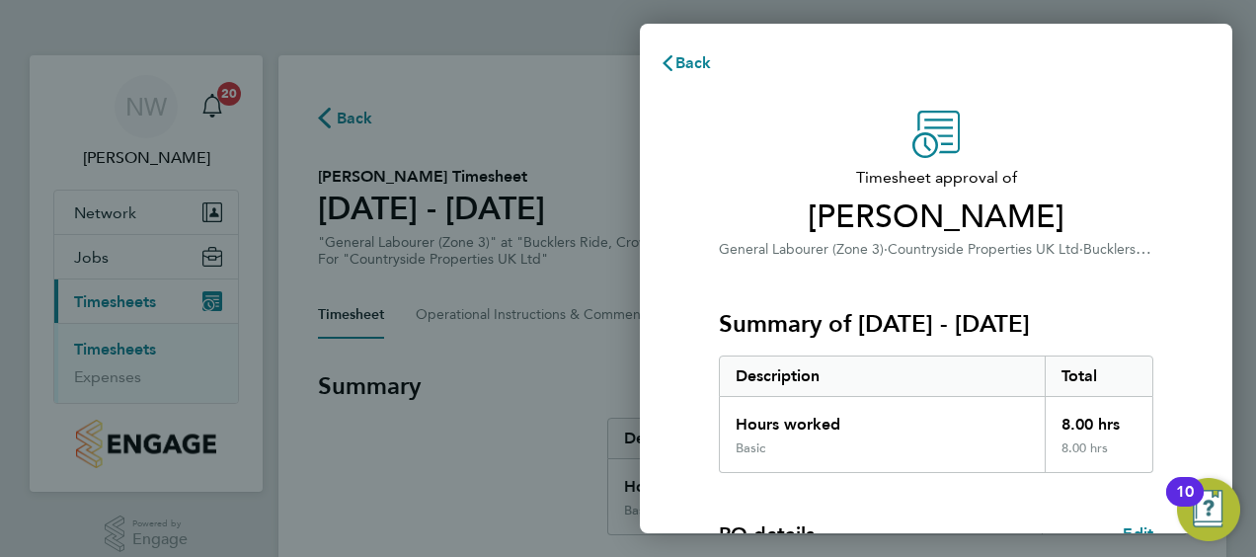
scroll to position [331, 0]
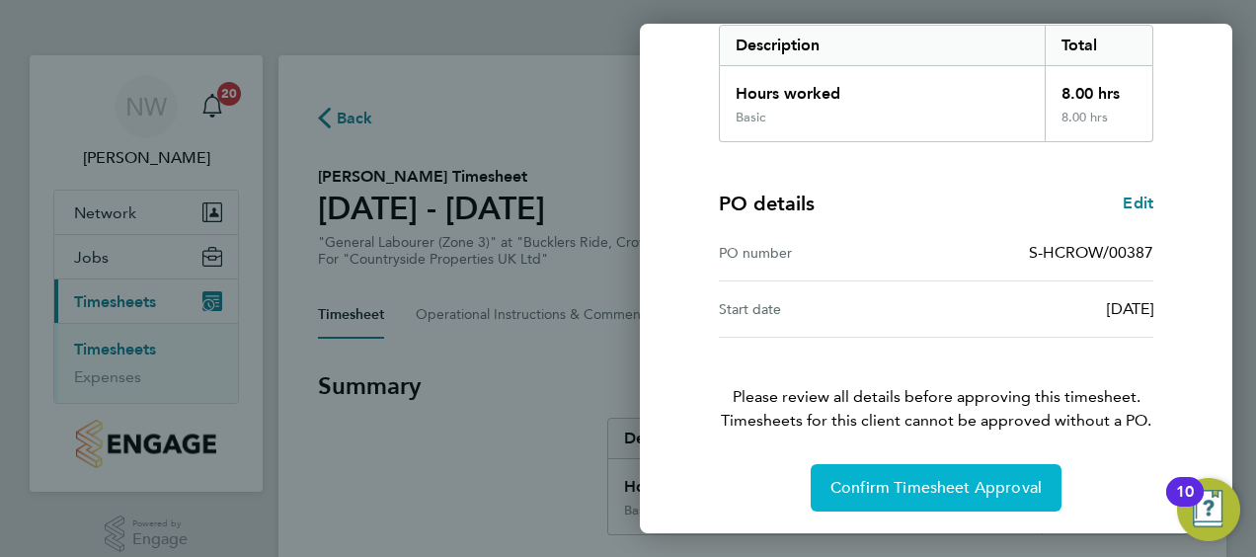
click at [902, 491] on span "Confirm Timesheet Approval" at bounding box center [935, 488] width 211 height 20
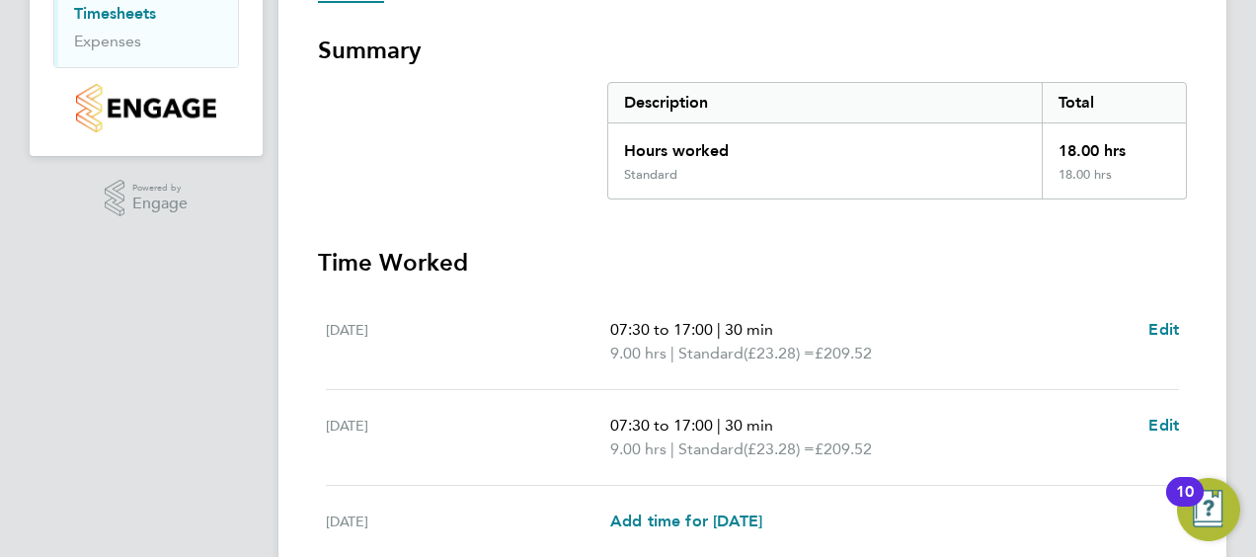
scroll to position [371, 0]
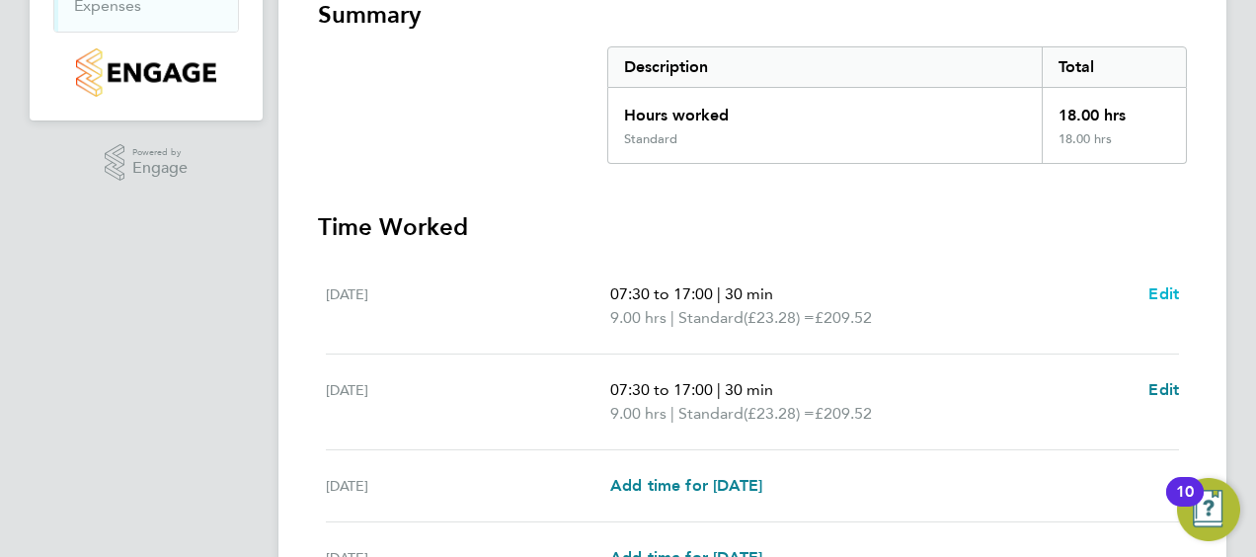
click at [1151, 294] on span "Edit" at bounding box center [1163, 293] width 31 height 19
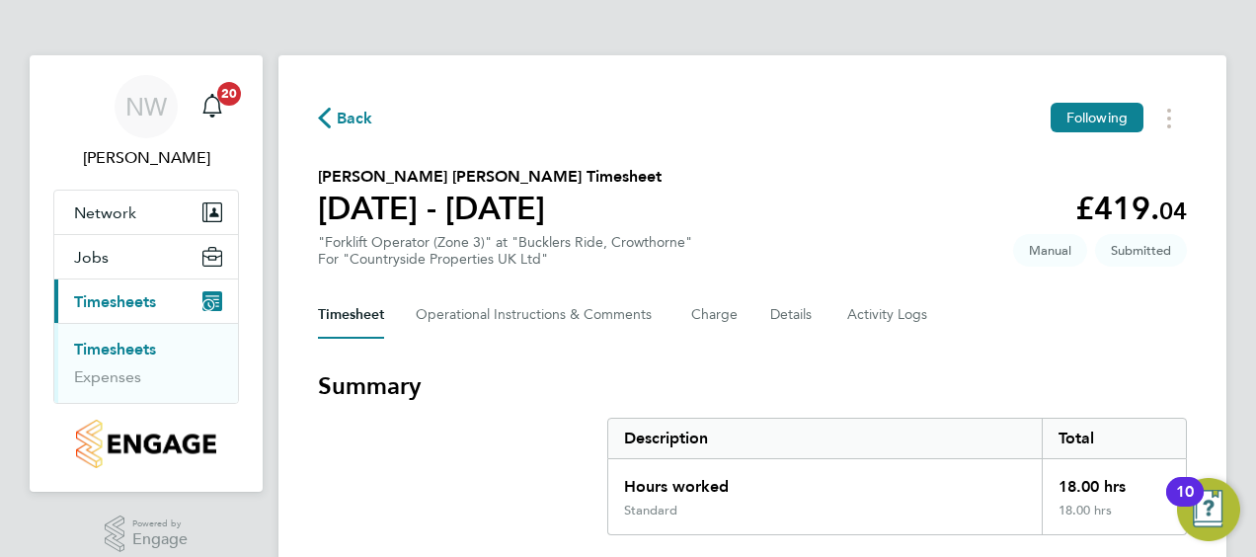
select select "30"
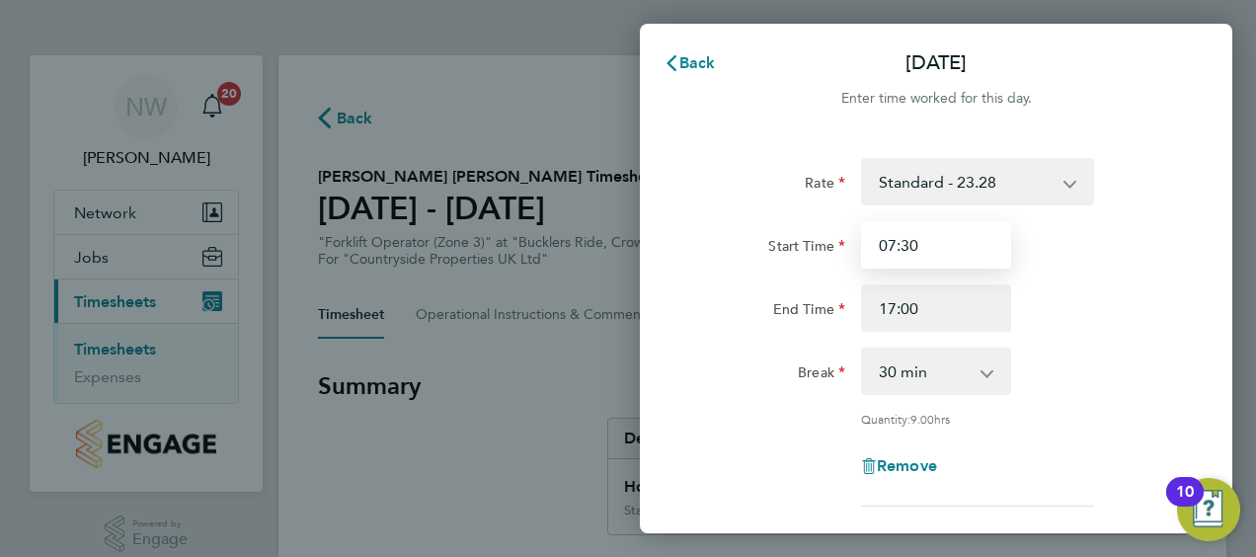
click at [893, 248] on input "07:30" at bounding box center [936, 244] width 150 height 47
type input "10:30"
click at [1117, 350] on div "Break 0 min 15 min 30 min 45 min 60 min 75 min 90 min" at bounding box center [936, 371] width 498 height 47
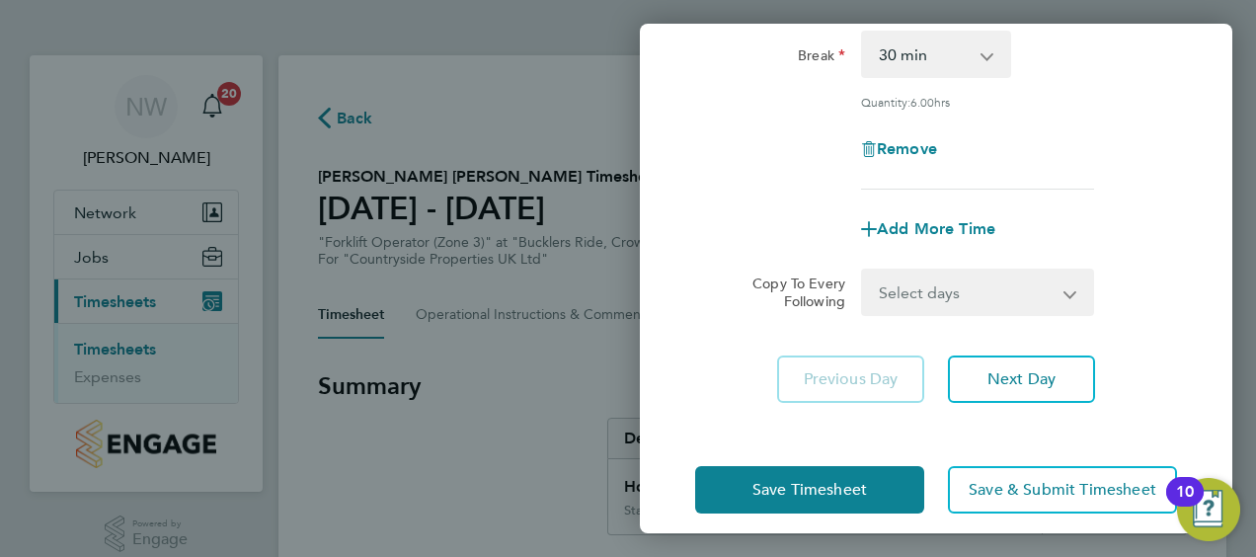
scroll to position [335, 0]
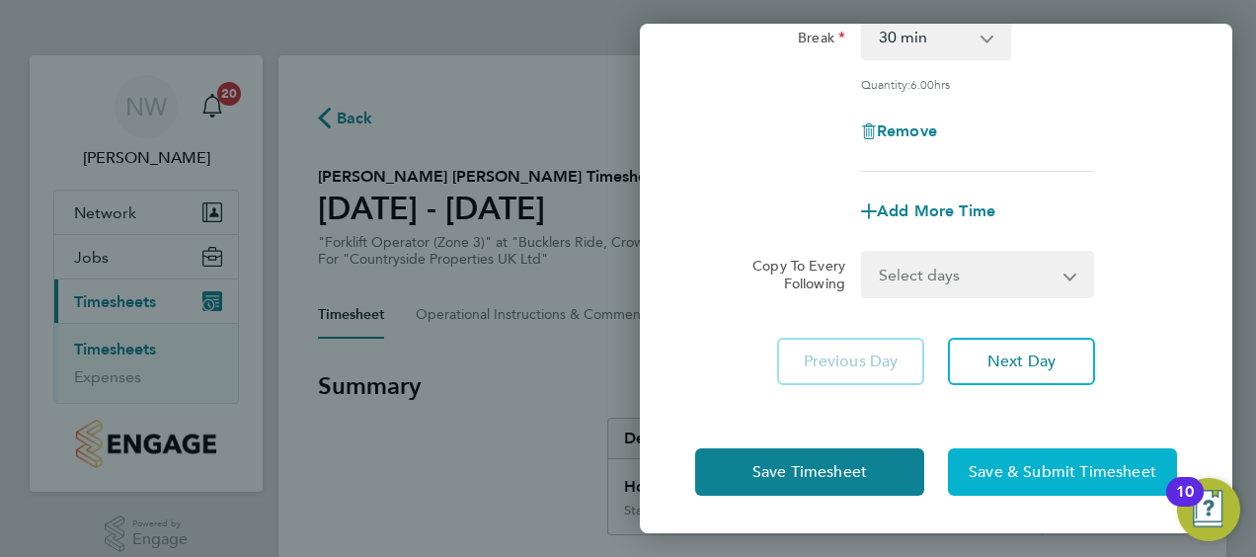
click at [991, 456] on button "Save & Submit Timesheet" at bounding box center [1062, 471] width 229 height 47
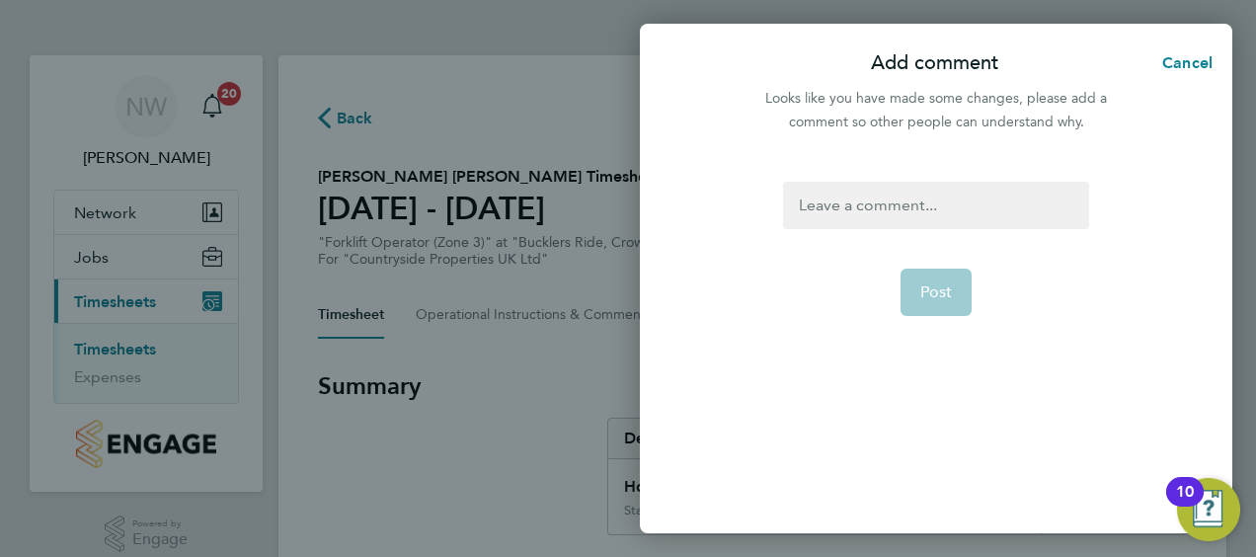
click at [873, 217] on div at bounding box center [935, 205] width 305 height 47
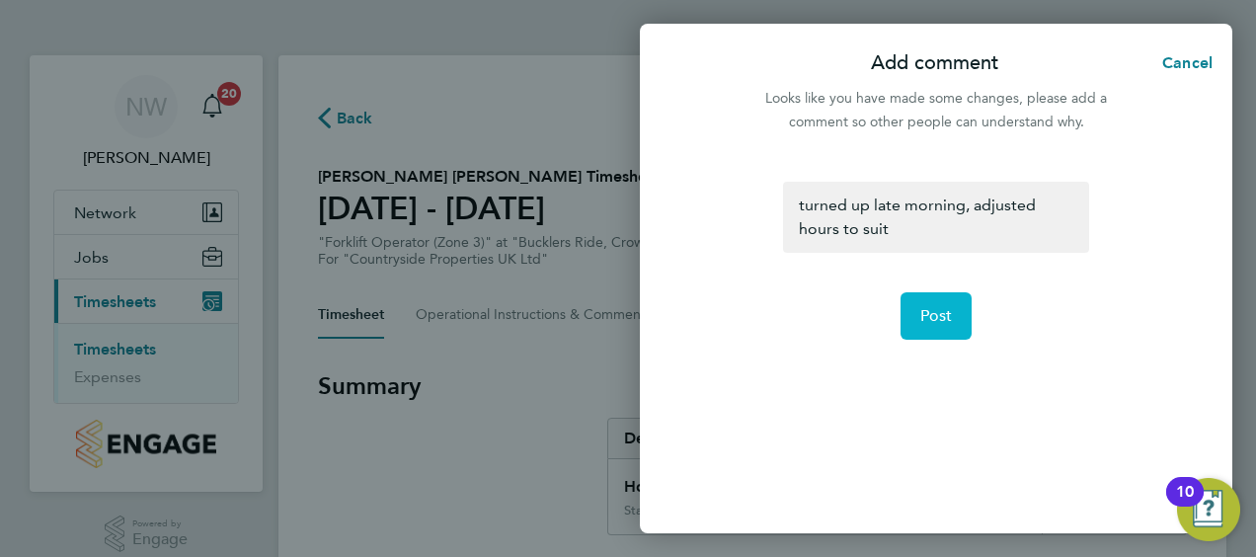
click at [930, 317] on span "Post" at bounding box center [936, 316] width 33 height 20
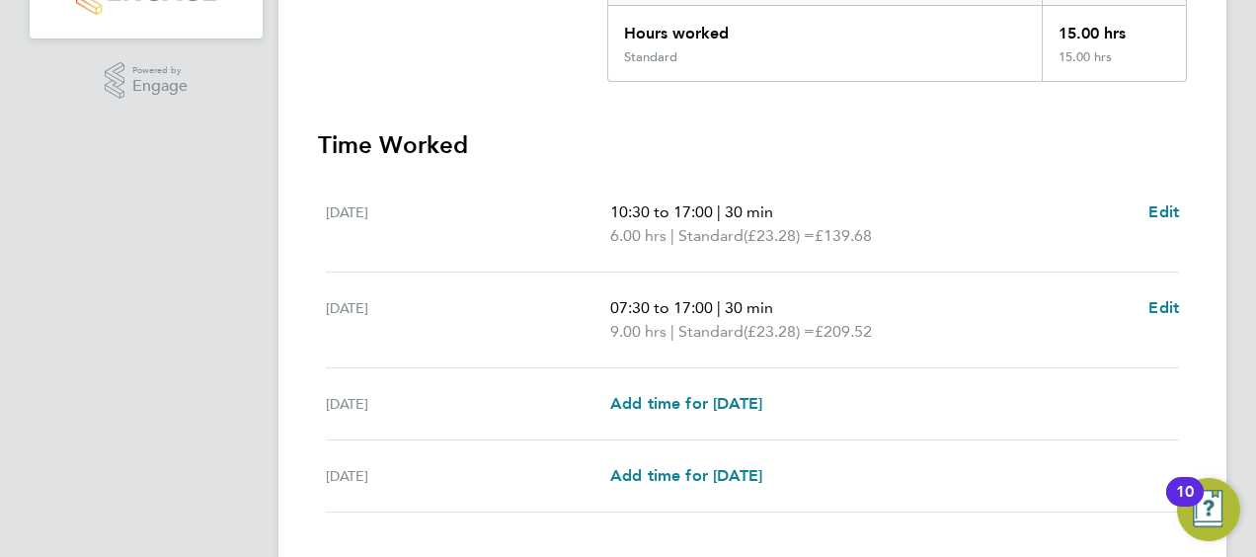
scroll to position [580, 0]
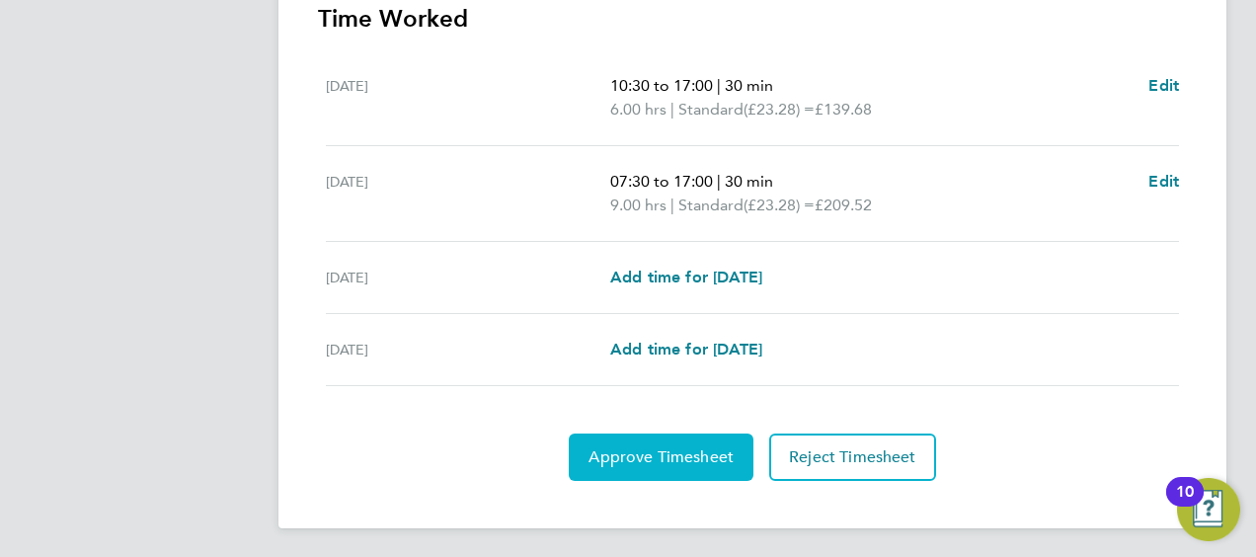
click at [655, 454] on span "Approve Timesheet" at bounding box center [660, 457] width 145 height 20
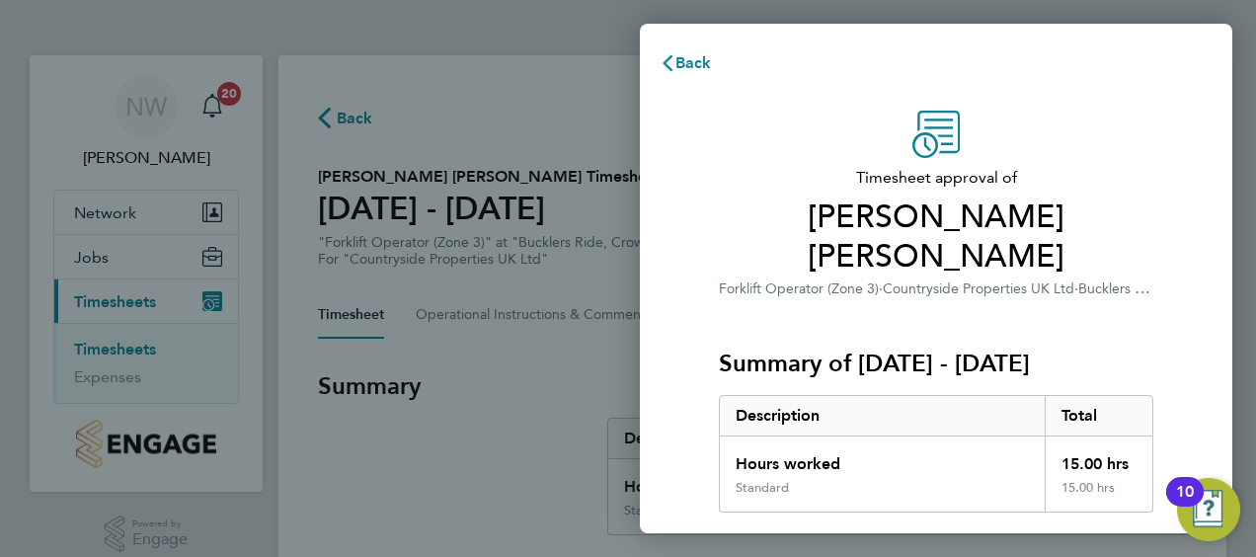
scroll to position [331, 0]
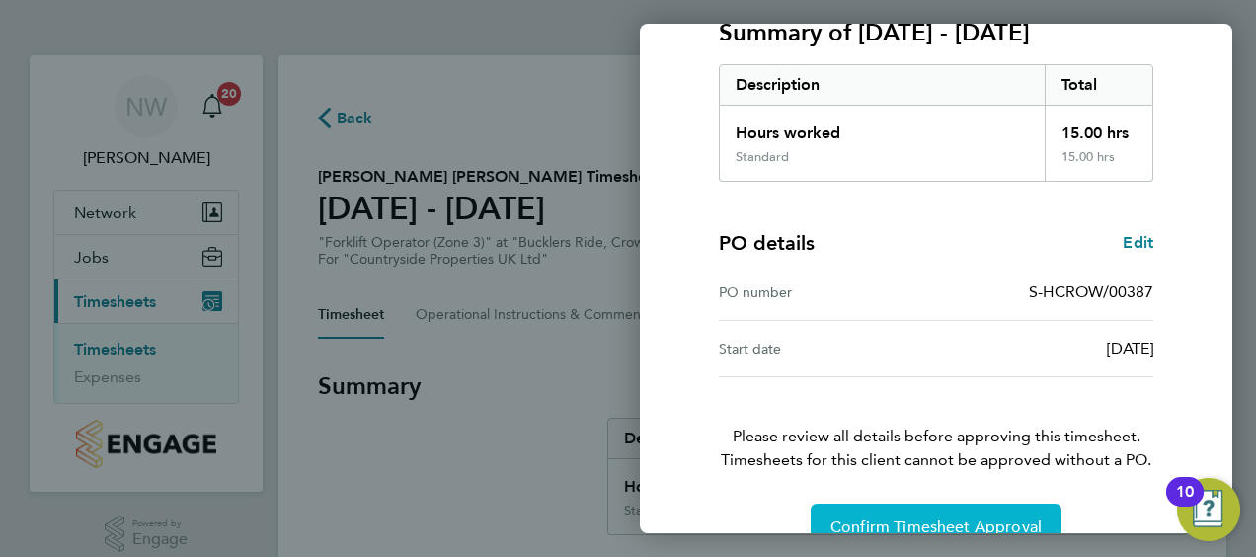
click at [917, 517] on span "Confirm Timesheet Approval" at bounding box center [935, 527] width 211 height 20
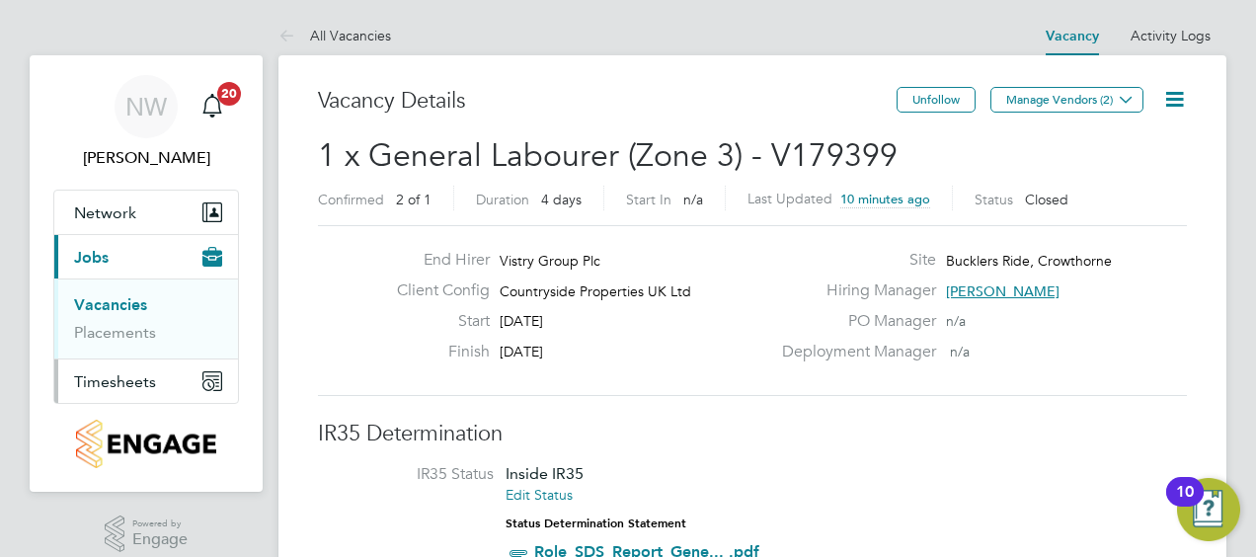
click at [115, 372] on span "Timesheets" at bounding box center [115, 381] width 82 height 19
click at [118, 372] on span "Timesheets" at bounding box center [115, 381] width 82 height 19
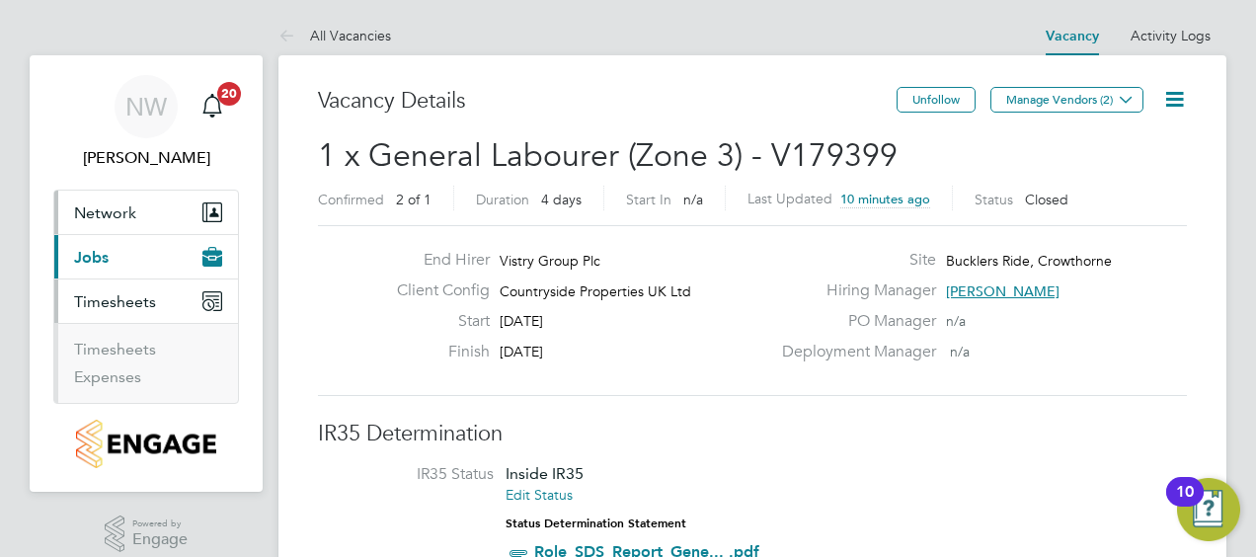
click at [123, 213] on span "Network" at bounding box center [105, 212] width 62 height 19
